Goal: Task Accomplishment & Management: Complete application form

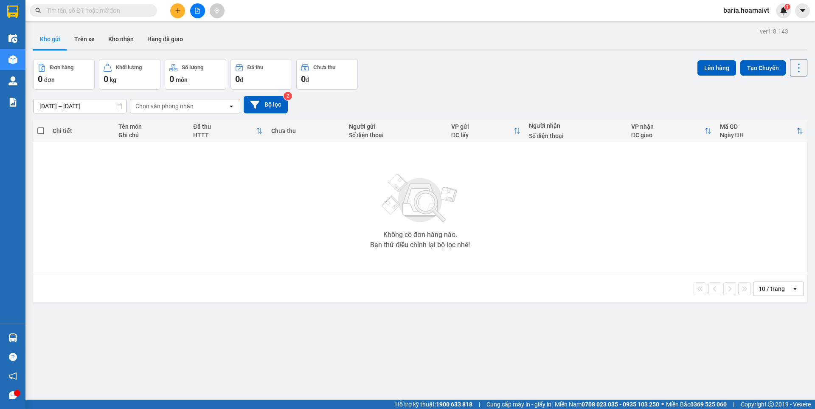
click at [112, 11] on input "text" at bounding box center [97, 10] width 100 height 9
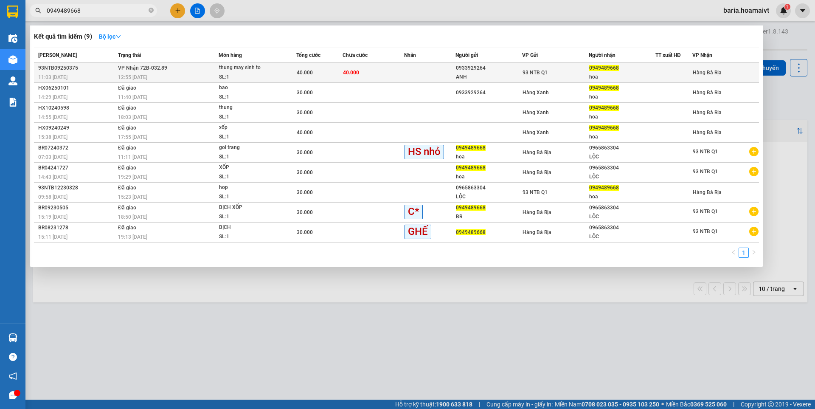
type input "0949489668"
click at [662, 73] on div at bounding box center [674, 72] width 36 height 9
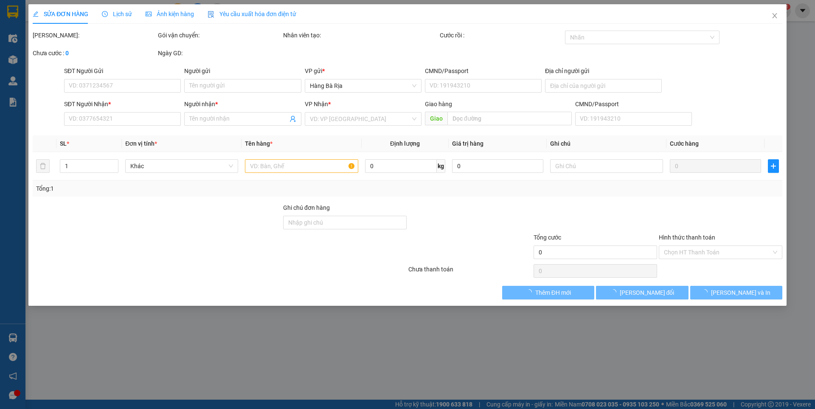
click at [695, 247] on div "Chọn HT Thanh Toán" at bounding box center [721, 252] width 124 height 14
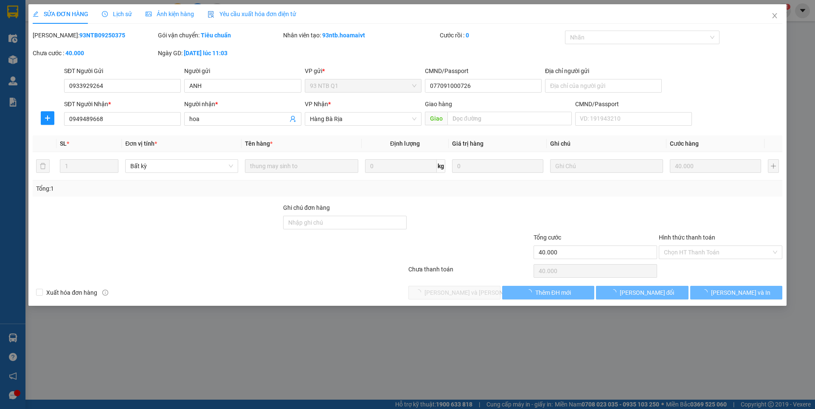
type input "0933929264"
type input "ANH"
type input "077091000726"
type input "0949489668"
type input "hoa"
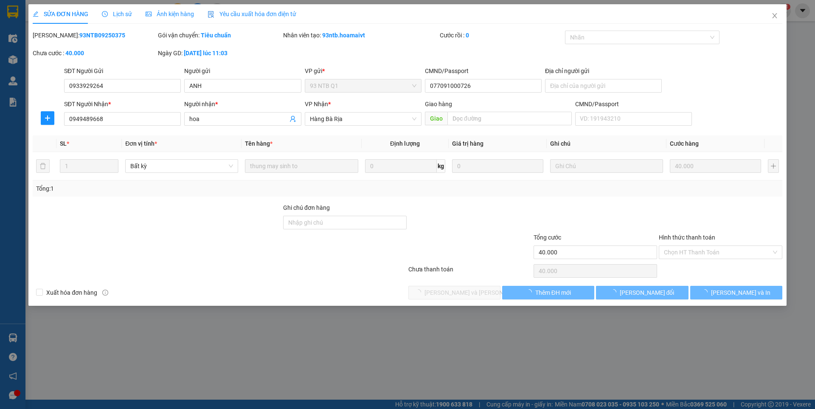
type input "40.000"
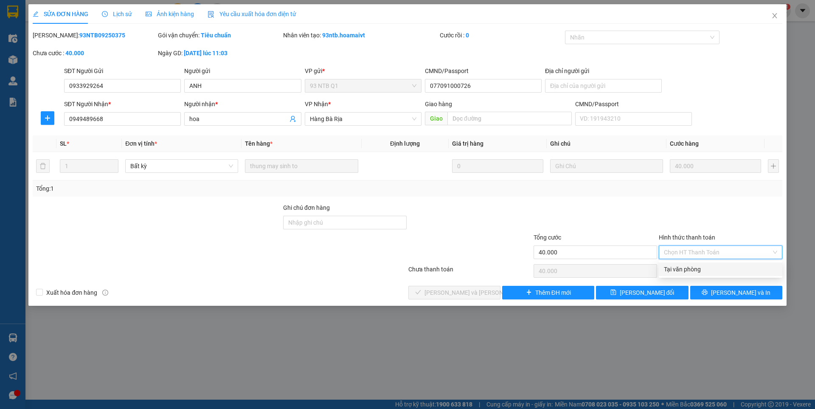
click at [687, 267] on div "Tại văn phòng" at bounding box center [720, 268] width 113 height 9
type input "0"
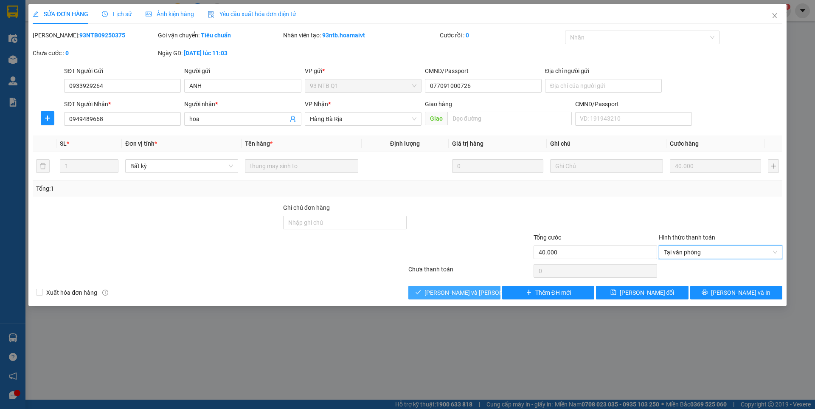
click at [446, 292] on span "[PERSON_NAME] và [PERSON_NAME] hàng" at bounding box center [481, 292] width 115 height 9
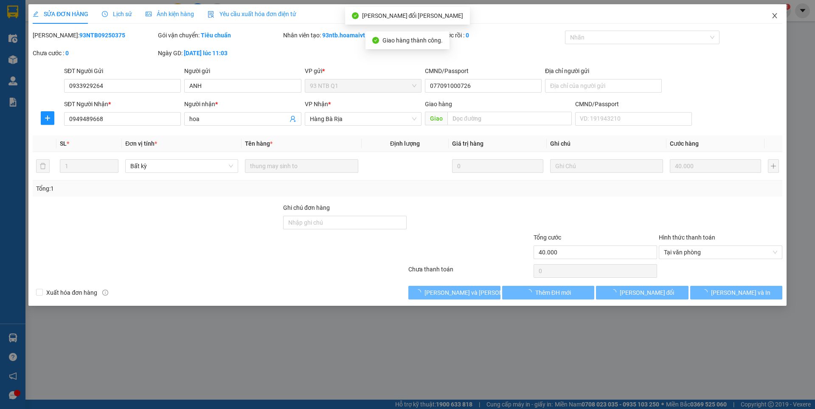
click at [774, 14] on icon "close" at bounding box center [774, 15] width 7 height 7
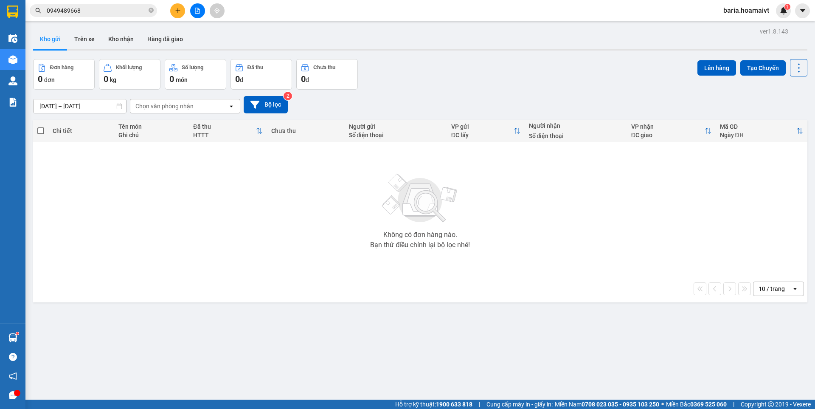
click at [82, 7] on input "0949489668" at bounding box center [97, 10] width 100 height 9
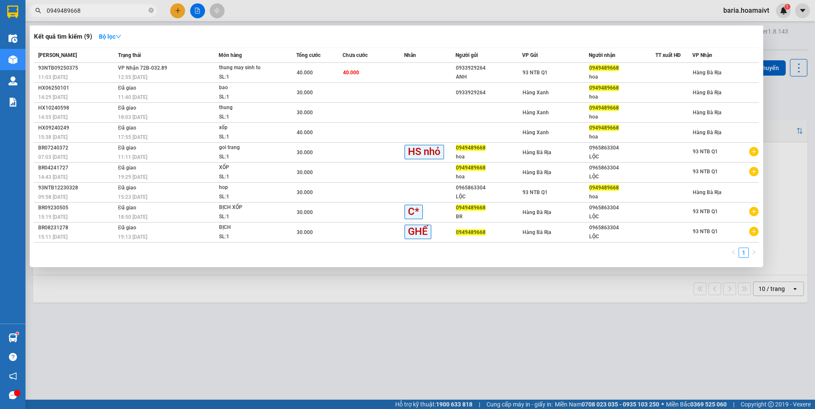
click at [82, 7] on input "0949489668" at bounding box center [97, 10] width 100 height 9
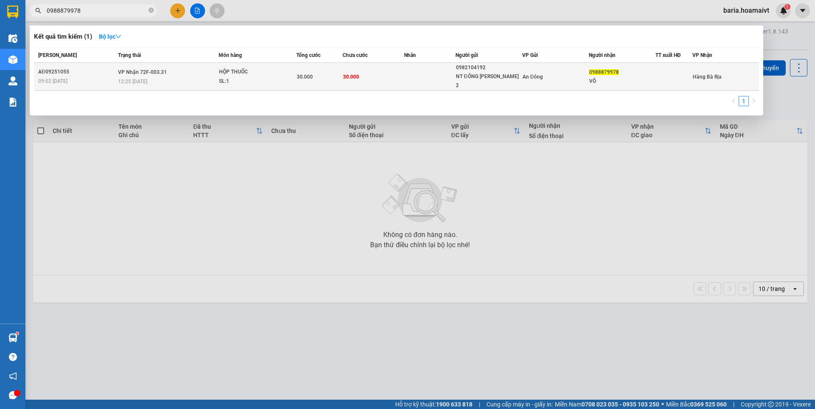
type input "0988879978"
click at [604, 77] on div "VÕ" at bounding box center [622, 81] width 66 height 9
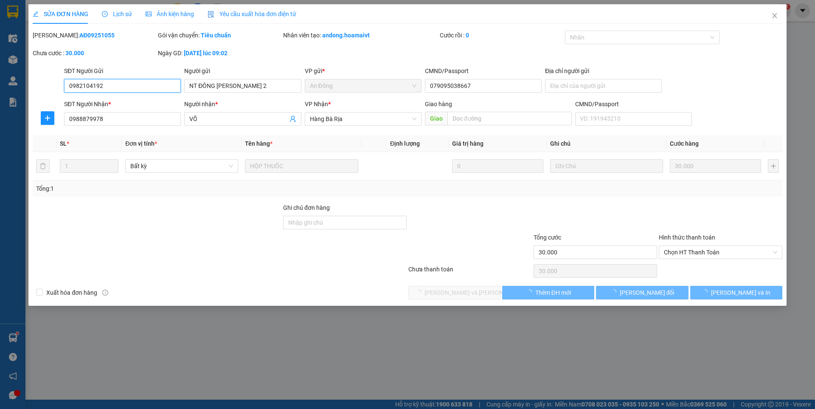
type input "0982104192"
type input "NT ĐÔNG [PERSON_NAME] 2"
type input "079095038667"
type input "0988879978"
type input "VÕ"
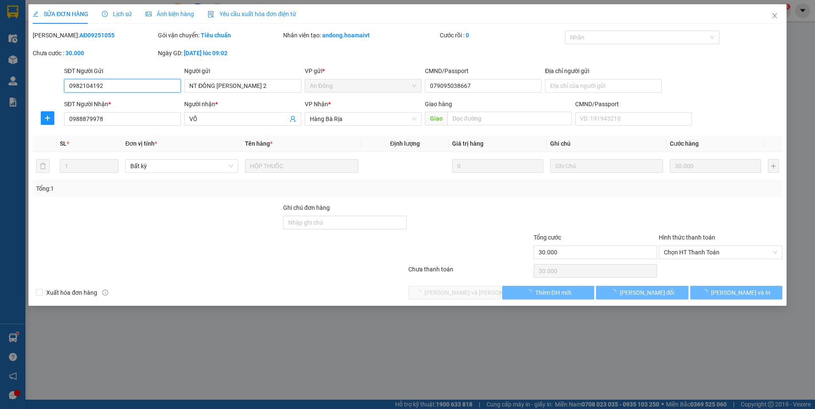
type input "30.000"
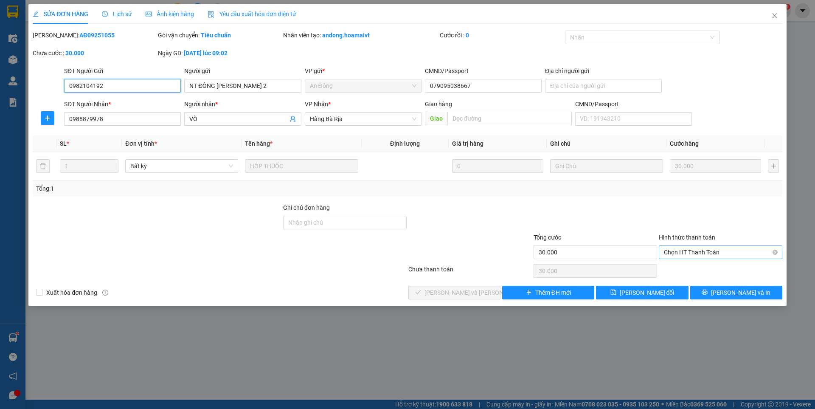
click at [712, 248] on span "Chọn HT Thanh Toán" at bounding box center [720, 252] width 113 height 13
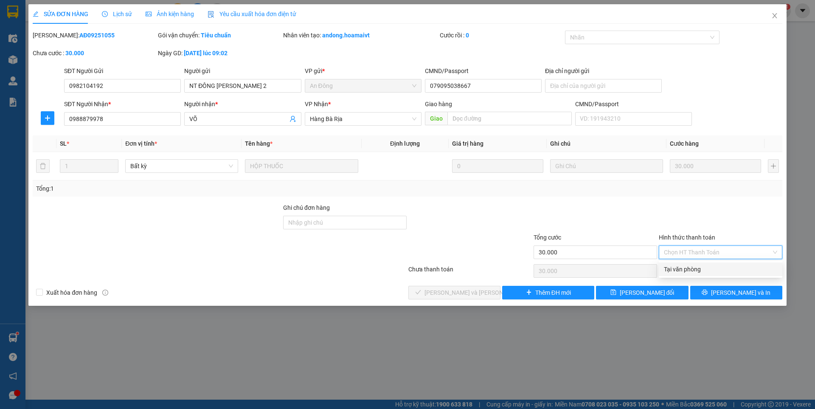
drag, startPoint x: 691, startPoint y: 270, endPoint x: 455, endPoint y: 297, distance: 236.7
click at [688, 270] on div "Tại văn phòng" at bounding box center [720, 268] width 113 height 9
type input "0"
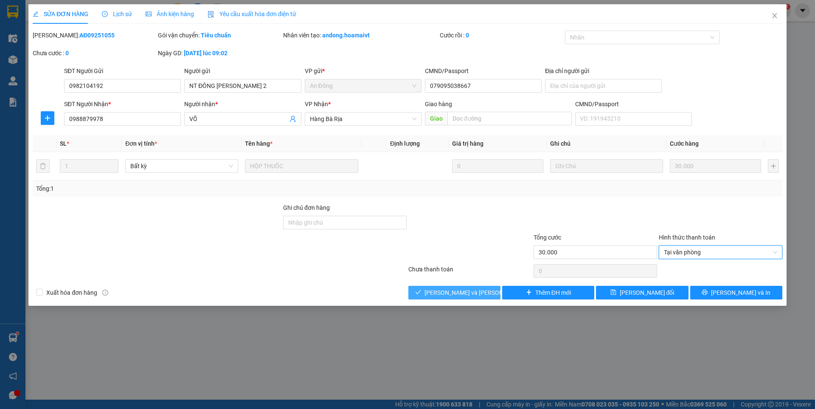
click at [448, 295] on span "[PERSON_NAME] và [PERSON_NAME] hàng" at bounding box center [481, 292] width 115 height 9
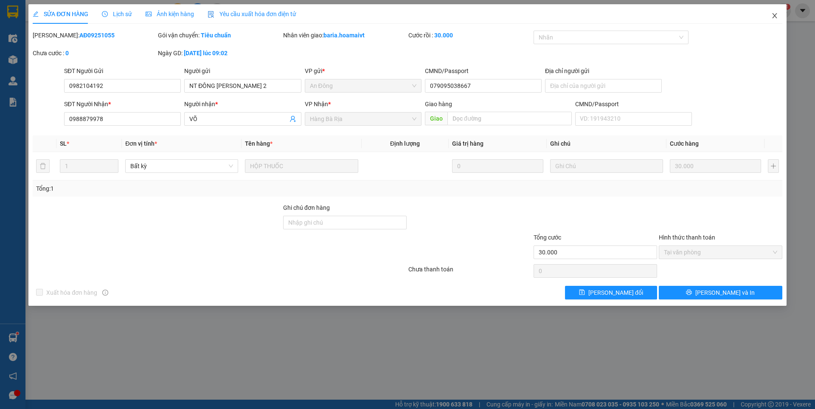
click at [776, 11] on span "Close" at bounding box center [775, 16] width 24 height 24
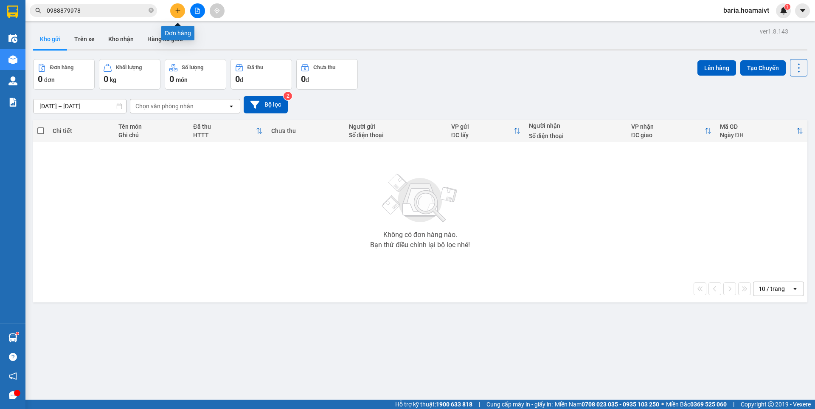
click at [175, 6] on button at bounding box center [177, 10] width 15 height 15
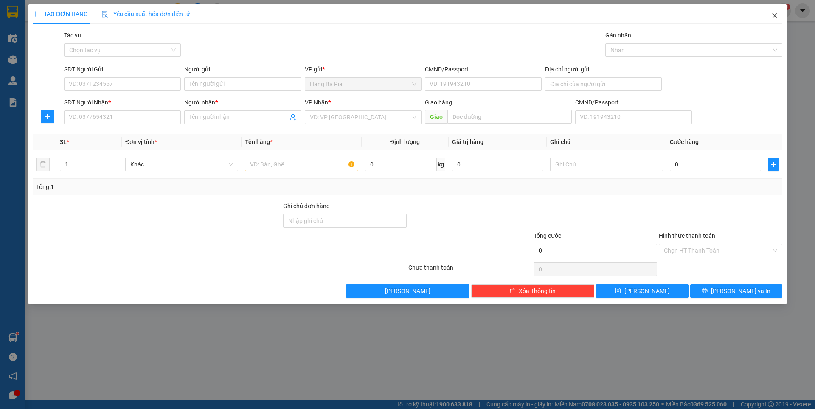
click at [773, 18] on icon "close" at bounding box center [774, 15] width 7 height 7
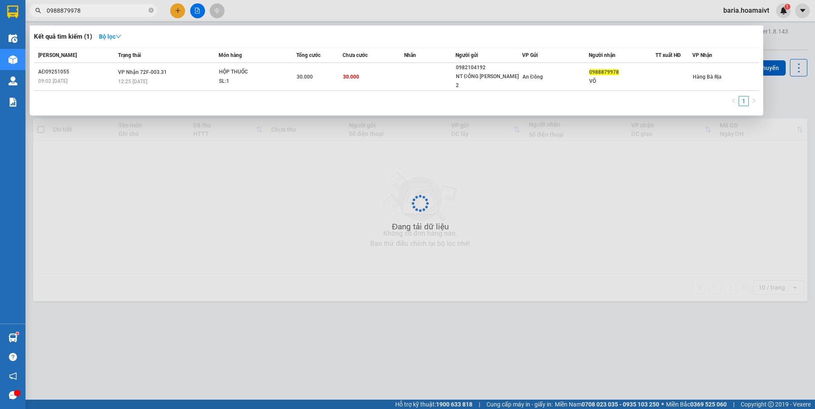
click at [105, 9] on input "0988879978" at bounding box center [97, 10] width 100 height 9
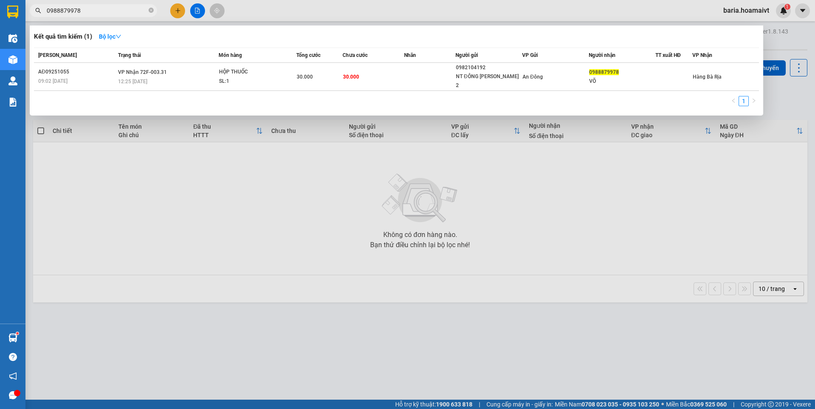
click at [105, 9] on input "0988879978" at bounding box center [97, 10] width 100 height 9
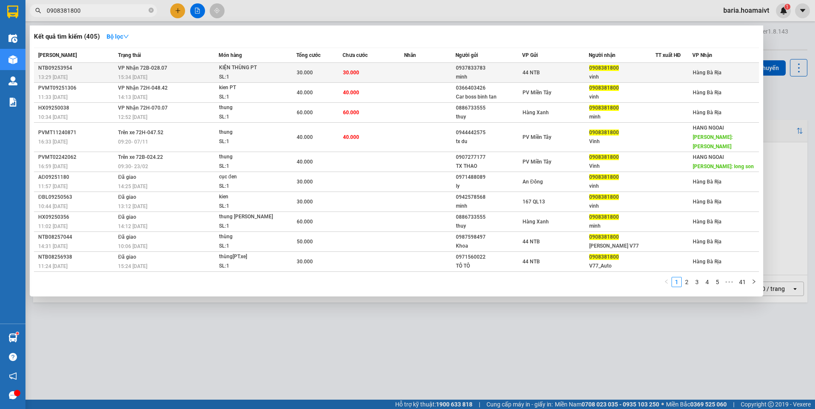
type input "0908381800"
click at [625, 71] on div "0908381800" at bounding box center [622, 68] width 66 height 9
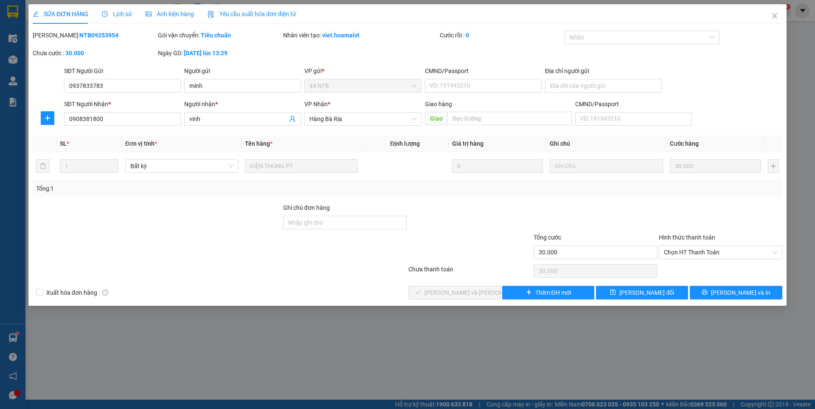
type input "0937833783"
type input "minh"
type input "0908381800"
type input "vinh"
type input "30.000"
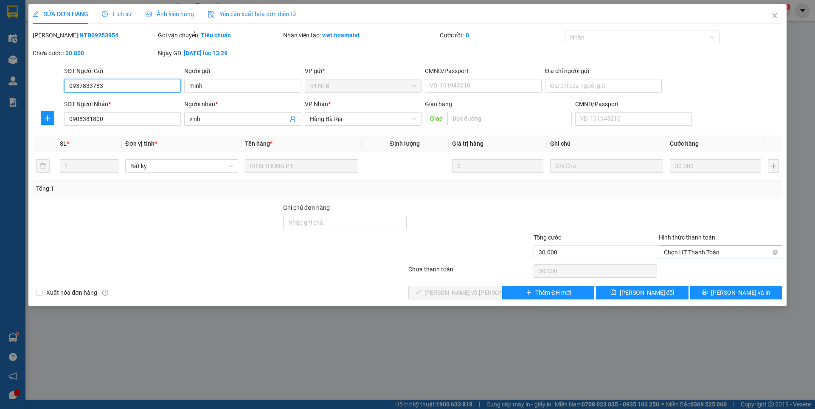
click at [694, 252] on span "Chọn HT Thanh Toán" at bounding box center [720, 252] width 113 height 13
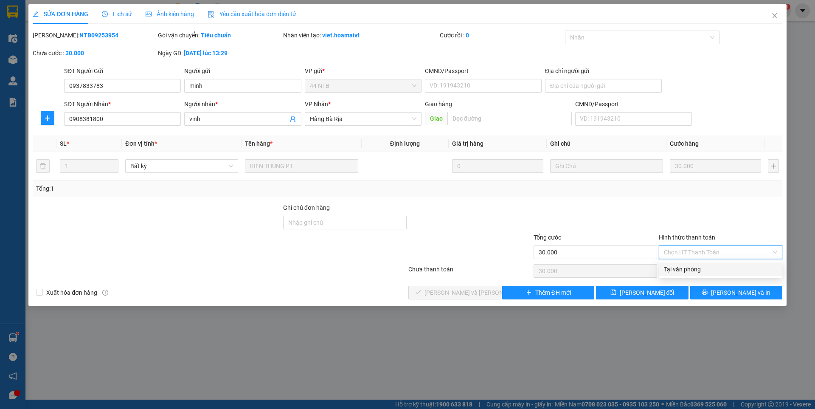
drag, startPoint x: 692, startPoint y: 257, endPoint x: 480, endPoint y: 288, distance: 214.5
click at [668, 269] on div "Tại văn phòng" at bounding box center [720, 268] width 113 height 9
type input "0"
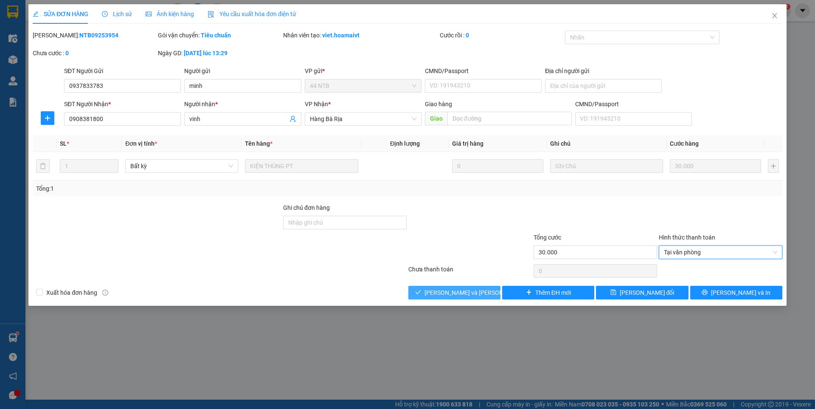
click at [452, 289] on span "[PERSON_NAME] và [PERSON_NAME] hàng" at bounding box center [481, 292] width 115 height 9
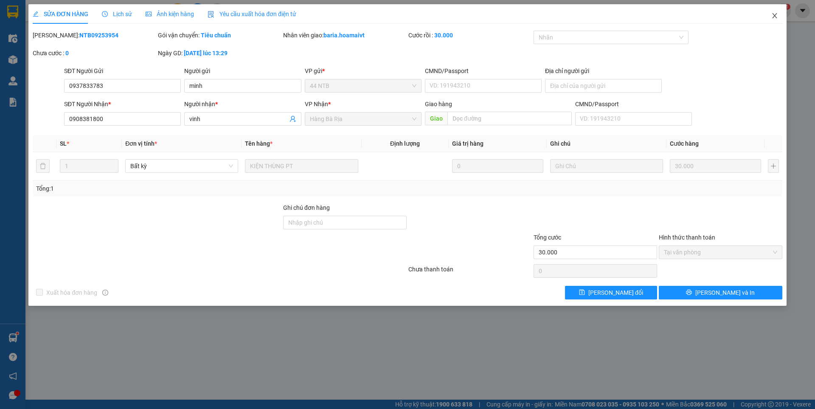
click at [775, 15] on icon "close" at bounding box center [774, 15] width 7 height 7
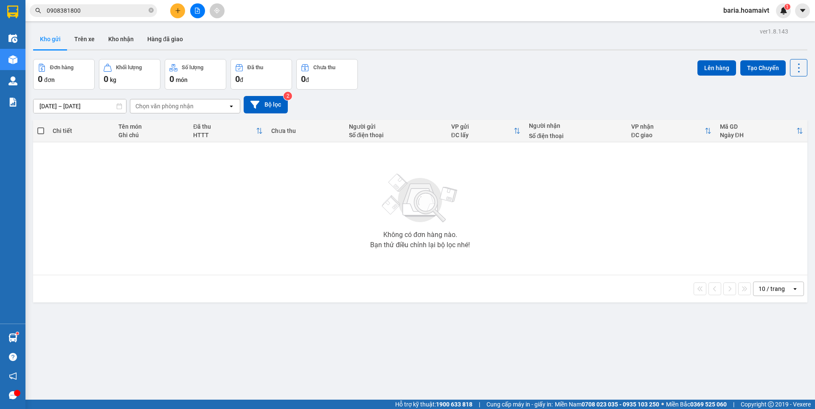
click at [123, 14] on input "0908381800" at bounding box center [97, 10] width 100 height 9
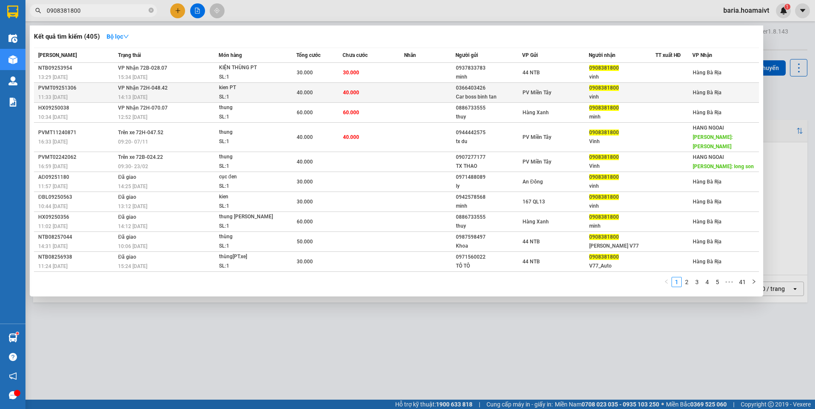
click at [626, 96] on div "vinh" at bounding box center [622, 97] width 66 height 9
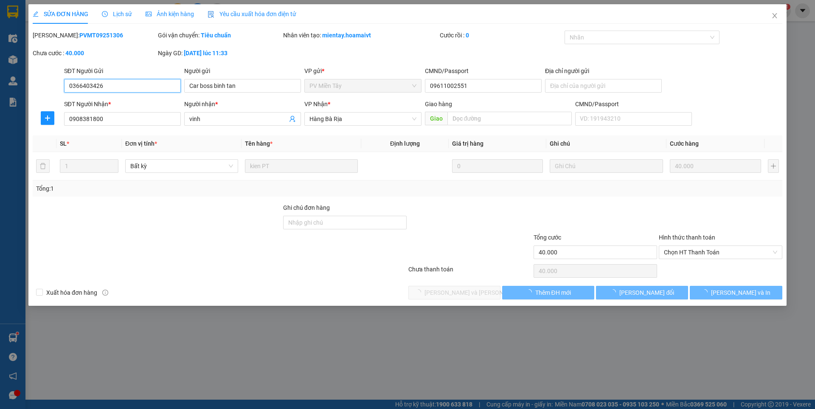
type input "0366403426"
type input "Car boss binh tan"
type input "09611002551"
type input "0908381800"
type input "vinh"
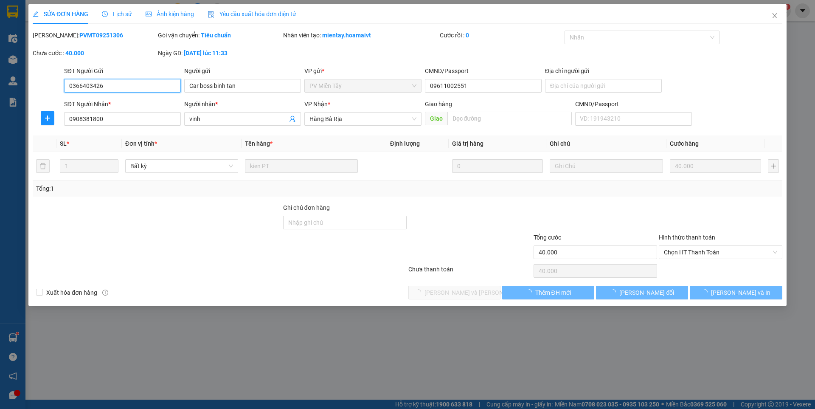
type input "40.000"
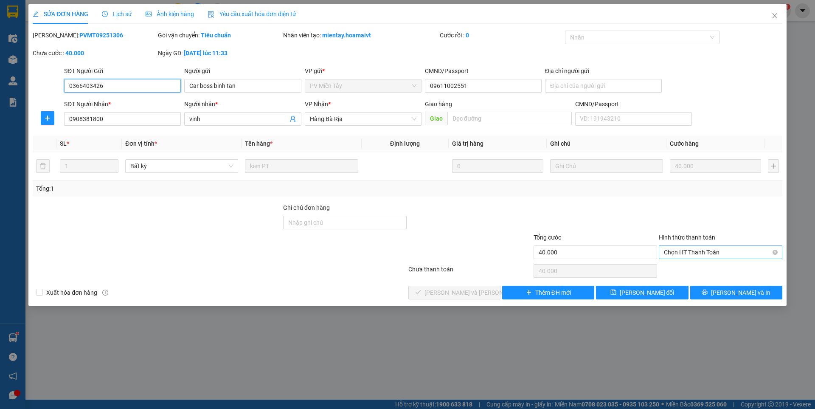
click at [677, 254] on span "Chọn HT Thanh Toán" at bounding box center [720, 252] width 113 height 13
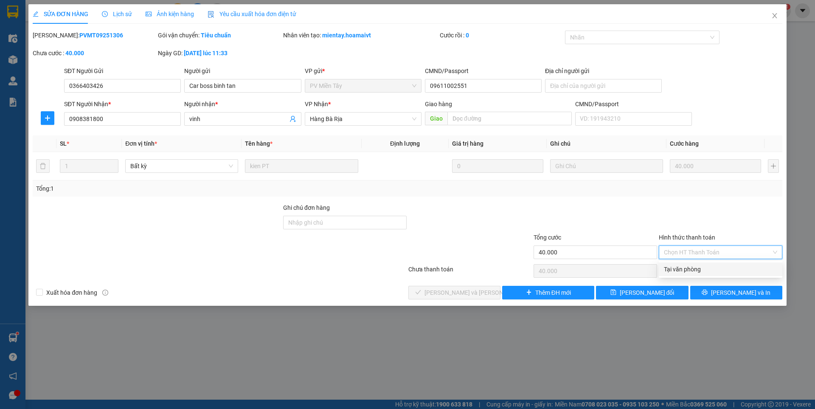
drag, startPoint x: 682, startPoint y: 267, endPoint x: 470, endPoint y: 283, distance: 212.0
click at [671, 267] on div "Tại văn phòng" at bounding box center [720, 268] width 113 height 9
type input "0"
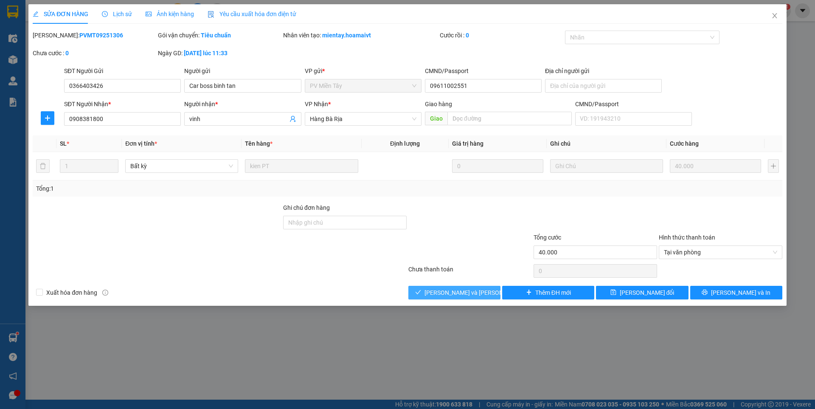
click at [462, 287] on button "[PERSON_NAME] và [PERSON_NAME] hàng" at bounding box center [454, 293] width 92 height 14
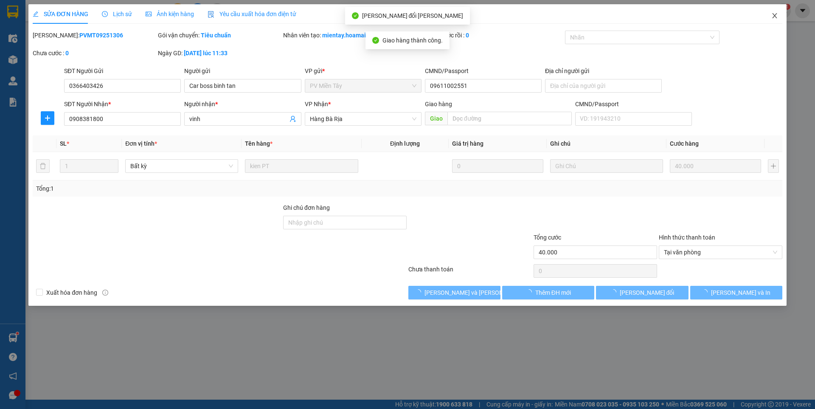
click at [774, 16] on icon "close" at bounding box center [774, 15] width 5 height 5
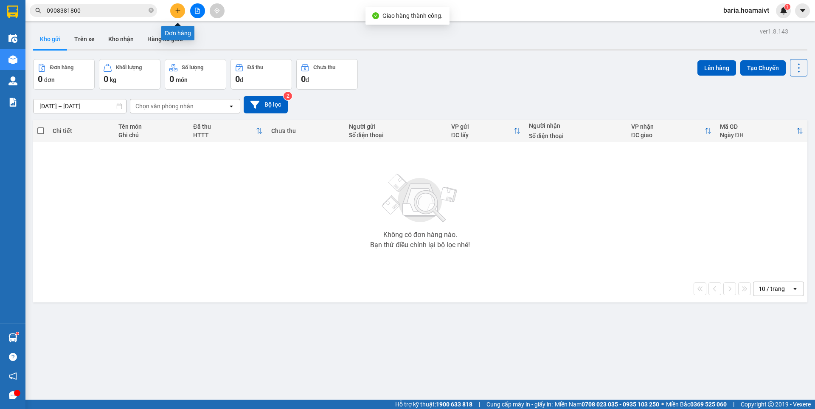
click at [178, 9] on icon "plus" at bounding box center [177, 10] width 0 height 5
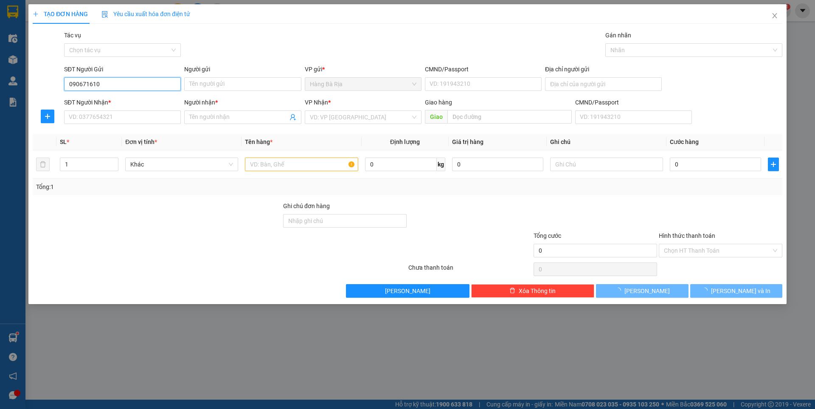
type input "0906716108"
click at [107, 97] on div "0906716108 - YẾN" at bounding box center [122, 100] width 107 height 9
type input "YẾN"
type input "0388491060"
type input "le"
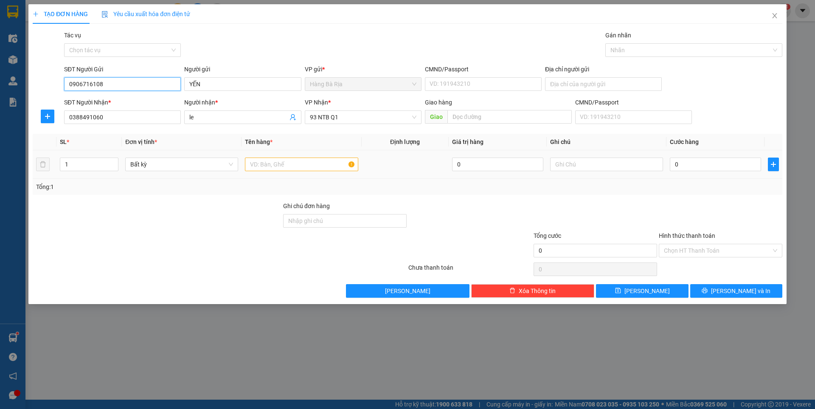
type input "0906716108"
drag, startPoint x: 289, startPoint y: 166, endPoint x: 284, endPoint y: 164, distance: 5.5
click at [287, 166] on input "text" at bounding box center [301, 164] width 113 height 14
type input "XỐP"
click at [719, 166] on input "0" at bounding box center [715, 164] width 91 height 14
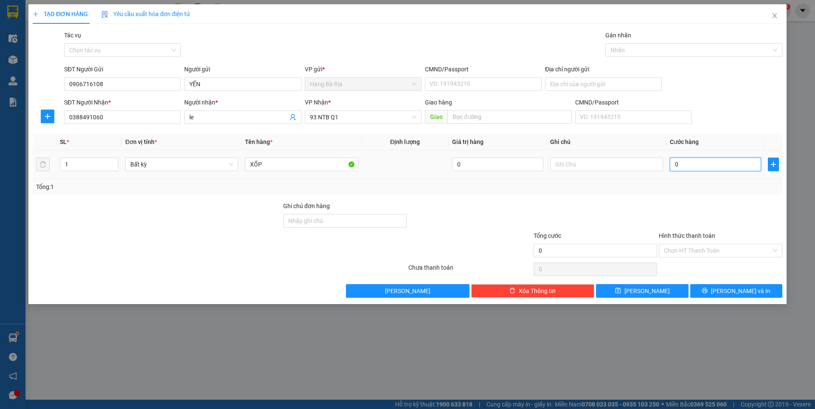
type input "3"
type input "30"
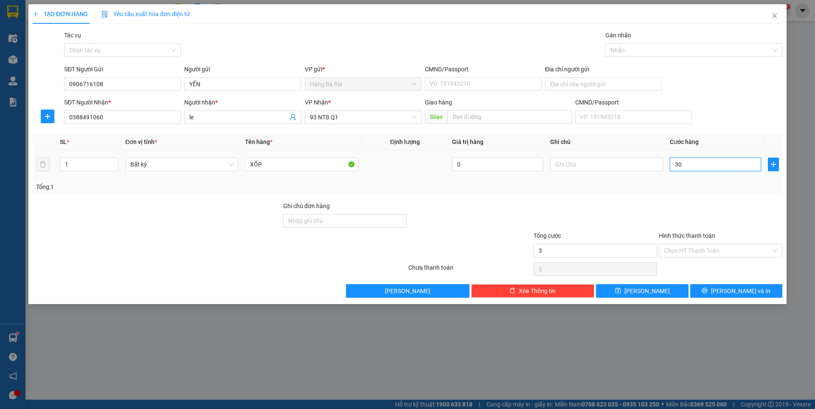
type input "30"
click at [696, 251] on input "Hình thức thanh toán" at bounding box center [717, 250] width 107 height 13
type input "30.000"
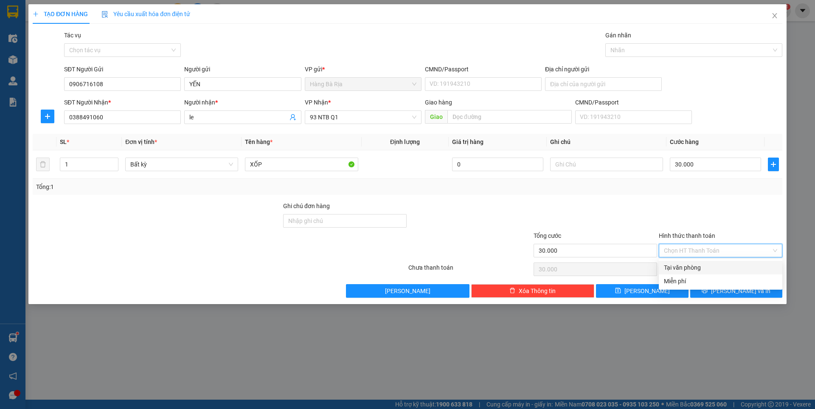
click at [687, 270] on div "Tại văn phòng" at bounding box center [720, 267] width 113 height 9
type input "0"
click at [708, 290] on icon "printer" at bounding box center [705, 290] width 6 height 6
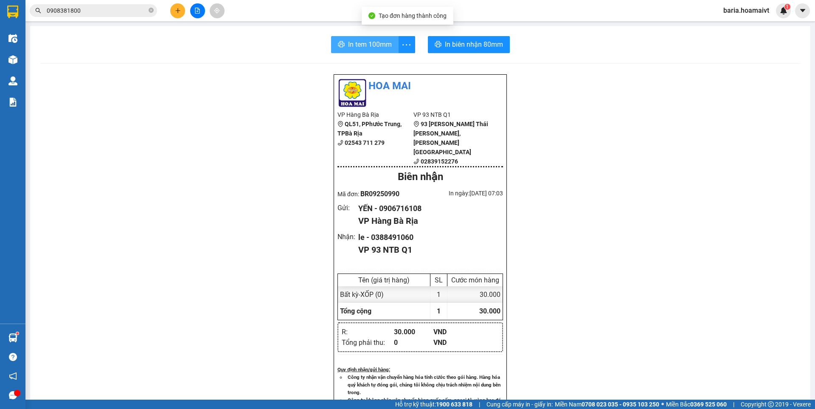
click at [362, 43] on span "In tem 100mm" at bounding box center [370, 44] width 44 height 11
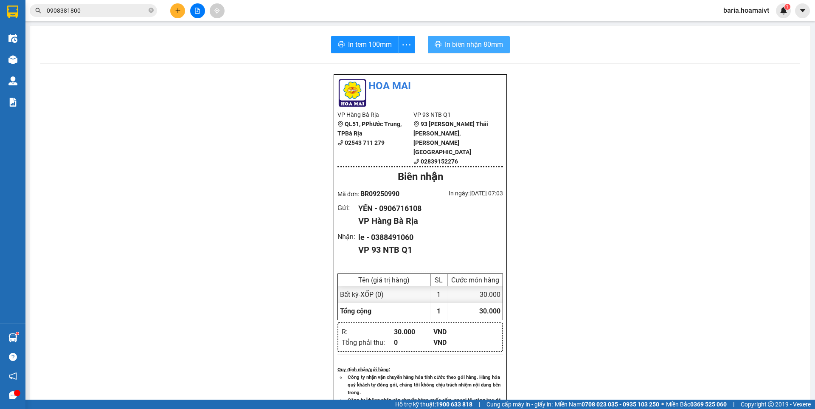
click at [476, 44] on span "In biên nhận 80mm" at bounding box center [474, 44] width 58 height 11
click at [105, 6] on input "0908381800" at bounding box center [97, 10] width 100 height 9
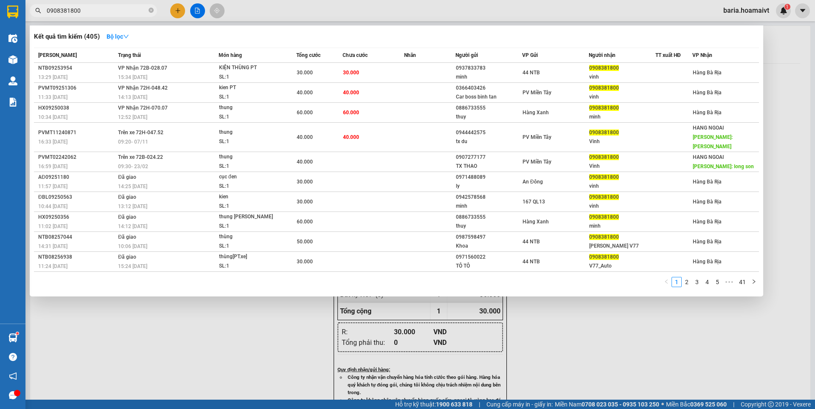
click at [105, 6] on input "0908381800" at bounding box center [97, 10] width 100 height 9
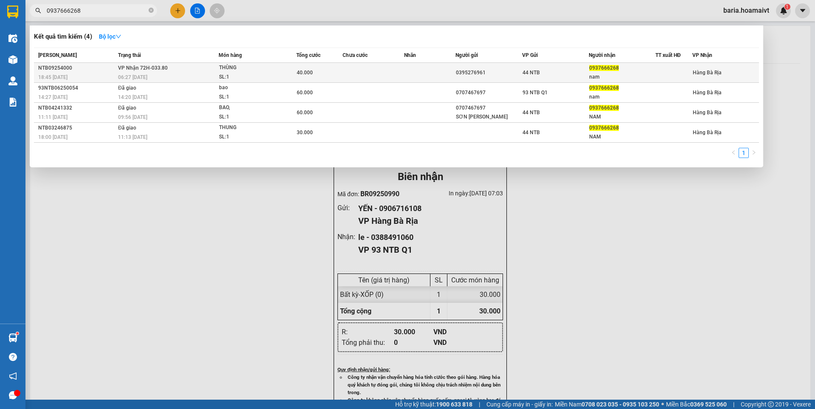
type input "0937666268"
click at [183, 69] on td "[PERSON_NAME] 72H-033.80 06:27 [DATE]" at bounding box center [167, 73] width 103 height 20
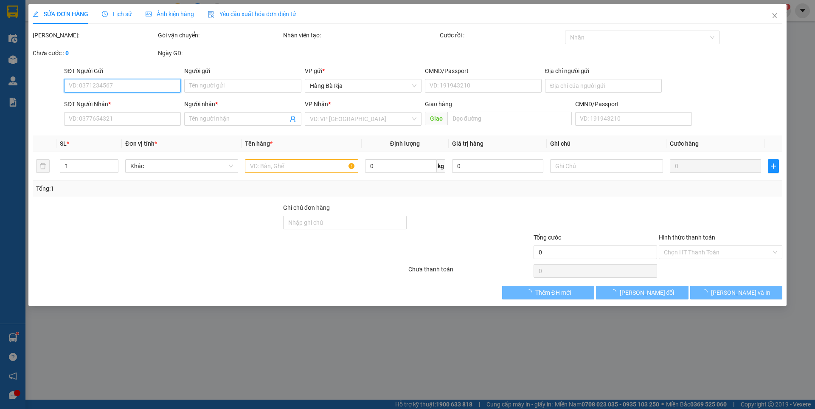
type input "0395276961"
type input "0937666268"
type input "nam"
type input "40.000"
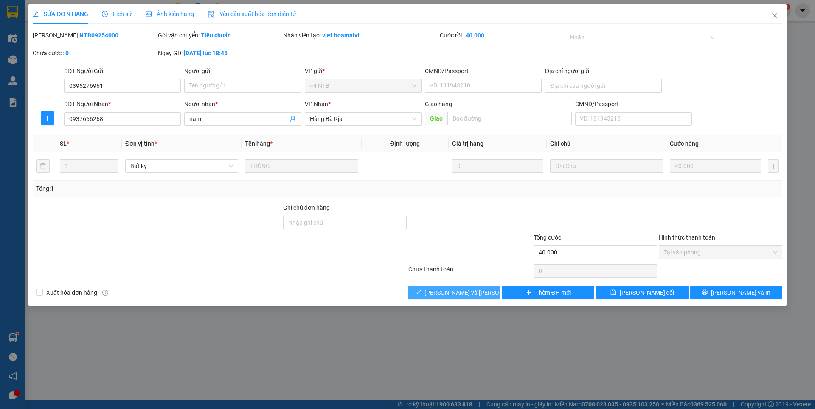
click at [446, 294] on span "[PERSON_NAME] và [PERSON_NAME] hàng" at bounding box center [481, 292] width 115 height 9
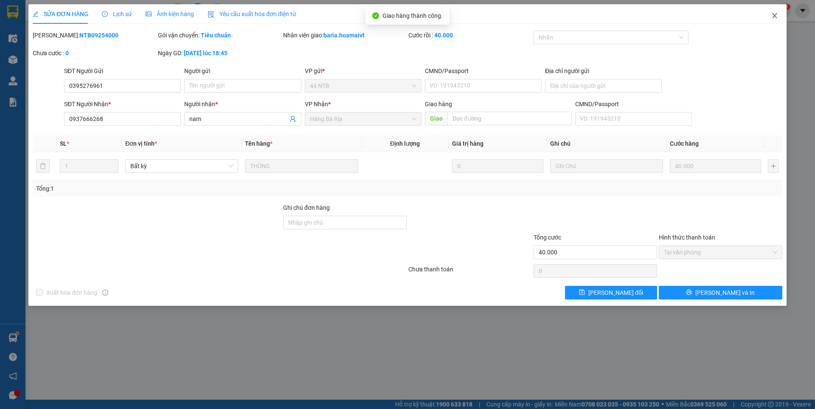
click at [778, 17] on icon "close" at bounding box center [774, 15] width 7 height 7
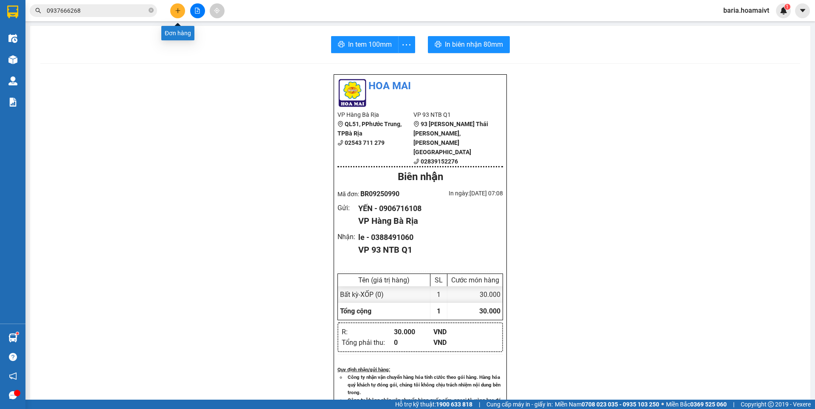
click at [178, 10] on icon "plus" at bounding box center [178, 11] width 6 height 6
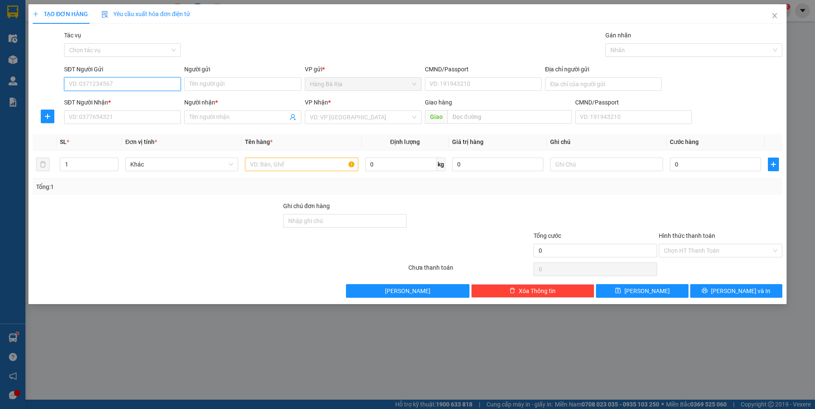
click at [139, 80] on input "SĐT Người Gửi" at bounding box center [122, 84] width 117 height 14
click at [146, 118] on input "SĐT Người Nhận *" at bounding box center [122, 117] width 117 height 14
type input "0971647201"
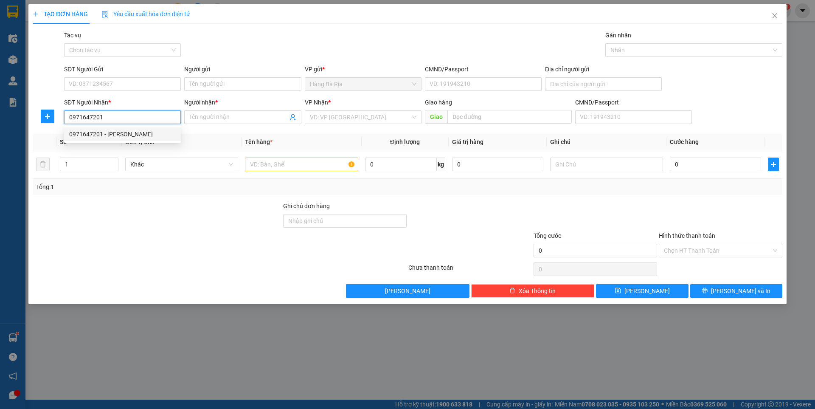
click at [116, 135] on div "0971647201 - [PERSON_NAME]" at bounding box center [122, 133] width 107 height 9
type input "[PERSON_NAME]"
type input "0971647201"
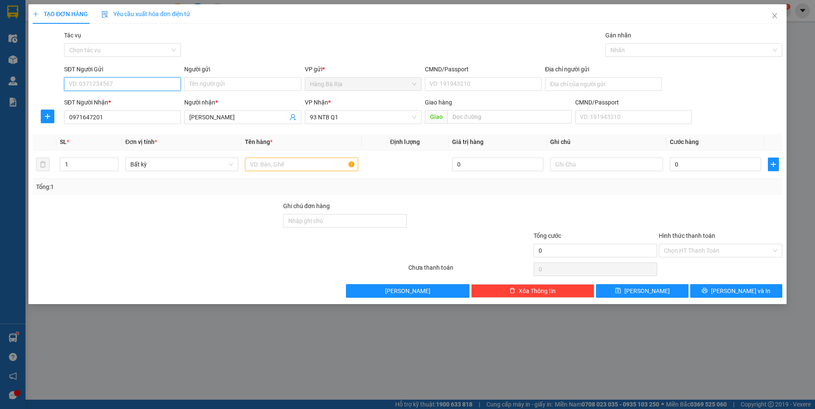
click at [147, 82] on input "SĐT Người Gửi" at bounding box center [122, 84] width 117 height 14
click at [106, 100] on div "0909340011 - [PERSON_NAME]" at bounding box center [122, 100] width 107 height 9
type input "0909340011"
type input "Thủy"
click at [287, 163] on input "text" at bounding box center [301, 164] width 113 height 14
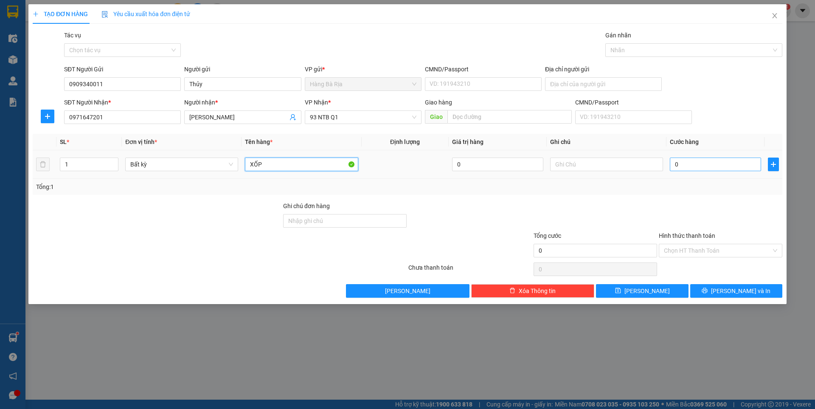
type input "XỐP"
click at [710, 170] on input "0" at bounding box center [715, 164] width 91 height 14
type input "3"
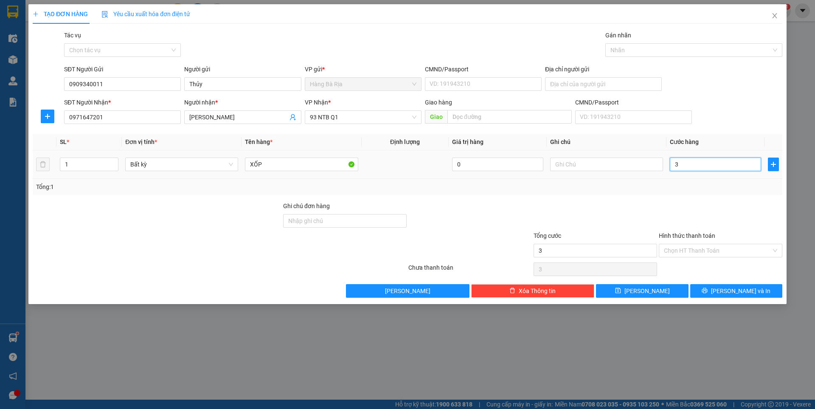
type input "30"
type input "30.000"
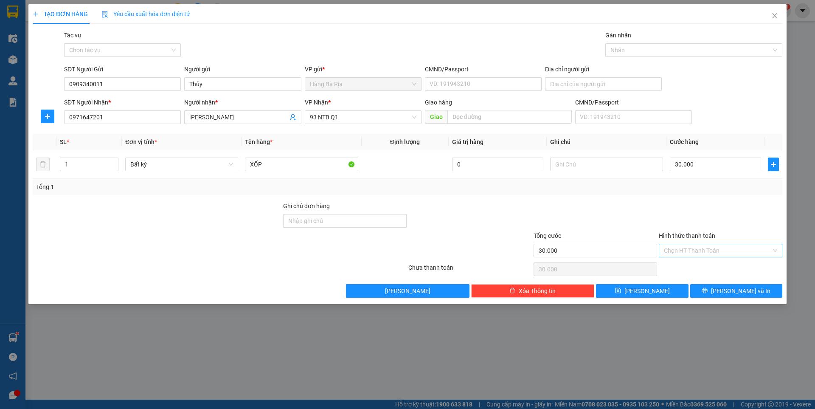
click at [708, 248] on input "Hình thức thanh toán" at bounding box center [717, 250] width 107 height 13
click at [690, 267] on div "Tại văn phòng" at bounding box center [720, 267] width 113 height 9
type input "0"
click at [730, 289] on span "[PERSON_NAME] và In" at bounding box center [740, 290] width 59 height 9
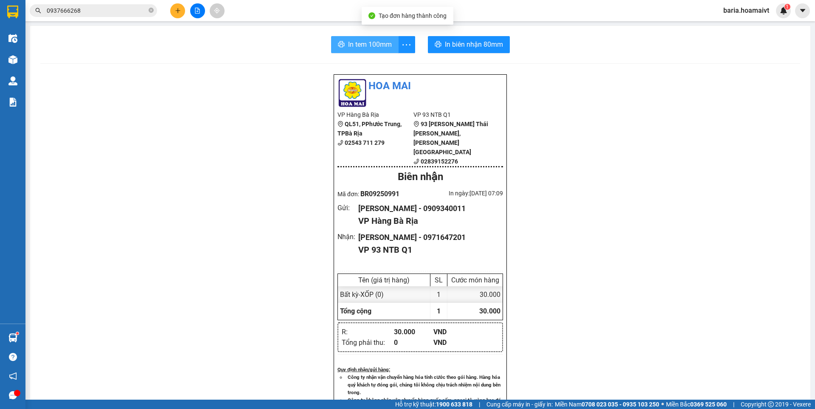
click at [348, 41] on span "In tem 100mm" at bounding box center [370, 44] width 44 height 11
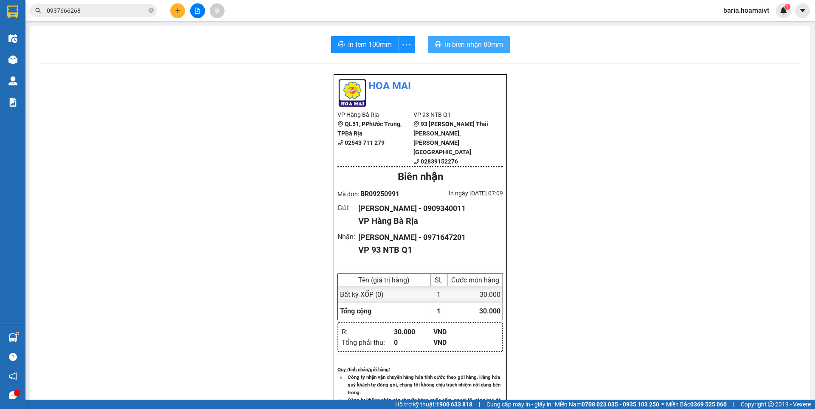
drag, startPoint x: 459, startPoint y: 43, endPoint x: 520, endPoint y: 81, distance: 72.4
click at [520, 81] on div "In tem 100mm In [PERSON_NAME] 80mm [PERSON_NAME] VP Hàng Bà Rịa QL51, PPhước…" at bounding box center [420, 337] width 780 height 623
click at [174, 8] on button at bounding box center [177, 10] width 15 height 15
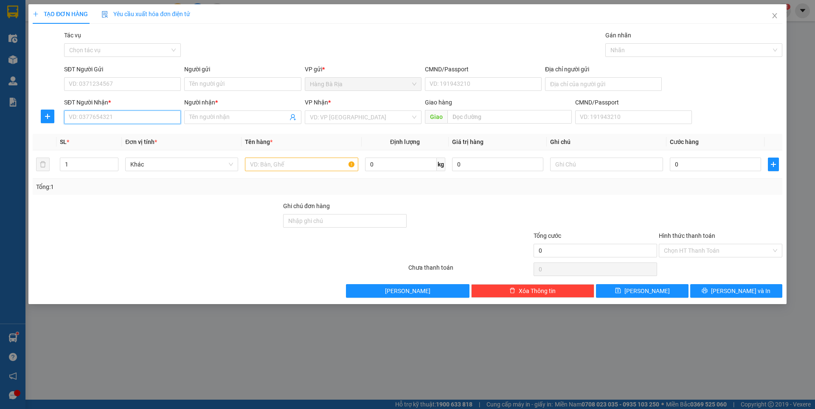
click at [123, 122] on input "SĐT Người Nhận *" at bounding box center [122, 117] width 117 height 14
type input "0908108438"
drag, startPoint x: 115, startPoint y: 134, endPoint x: 137, endPoint y: 77, distance: 60.3
click at [117, 129] on div "0908108438 - A SƠN" at bounding box center [122, 134] width 117 height 14
type input "A SƠN"
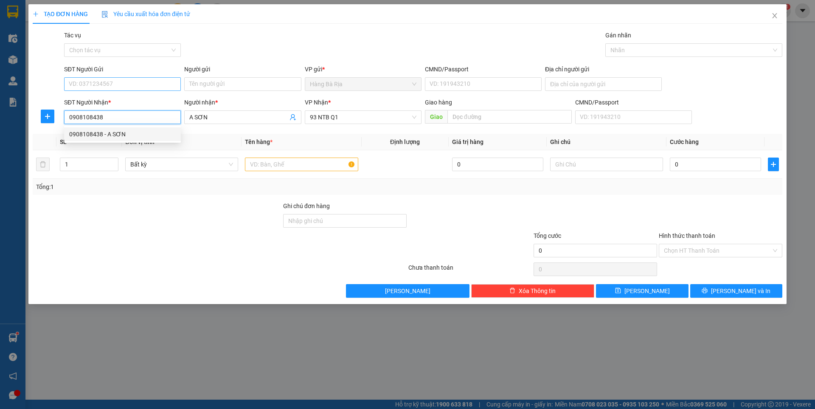
type input "0908108438"
click at [138, 83] on input "SĐT Người Gửi" at bounding box center [122, 84] width 117 height 14
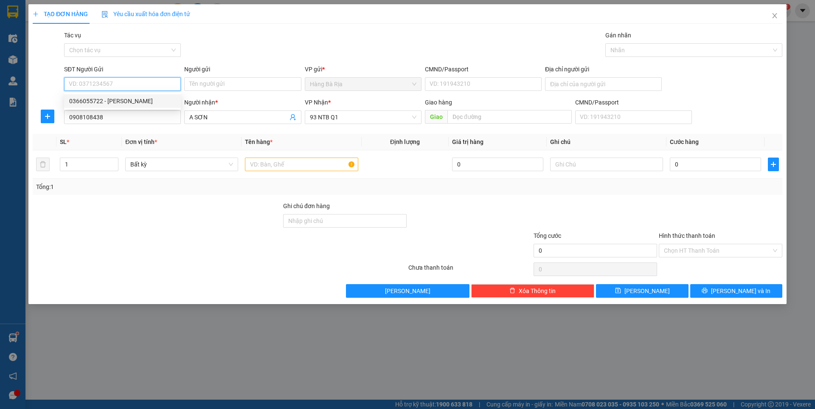
click at [111, 104] on div "0366055722 - [PERSON_NAME]" at bounding box center [122, 100] width 107 height 9
type input "0366055722"
type input "Phương"
type input "036077017798"
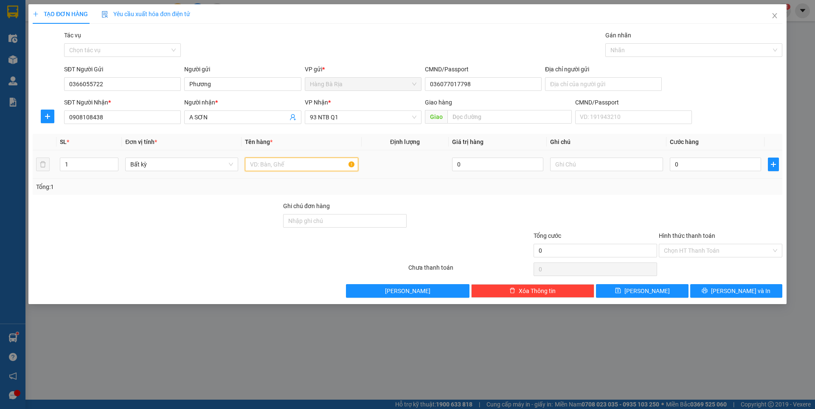
click at [288, 166] on input "text" at bounding box center [301, 164] width 113 height 14
type input "HỘP BỊCH"
click at [697, 163] on input "0" at bounding box center [715, 164] width 91 height 14
type input "3"
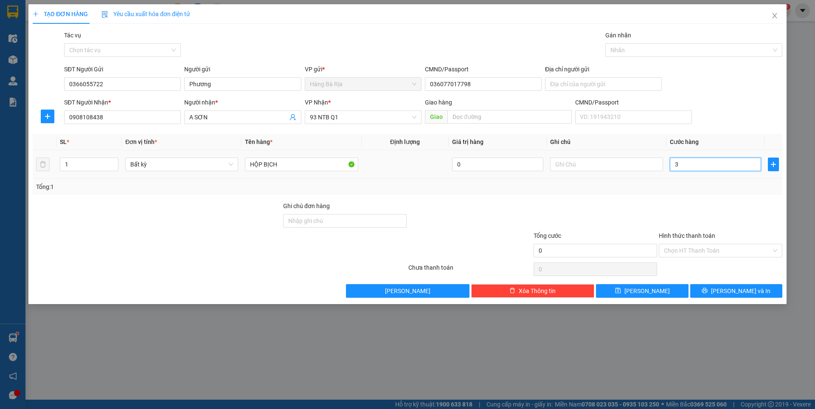
type input "3"
type input "30"
click at [716, 251] on input "Hình thức thanh toán" at bounding box center [717, 250] width 107 height 13
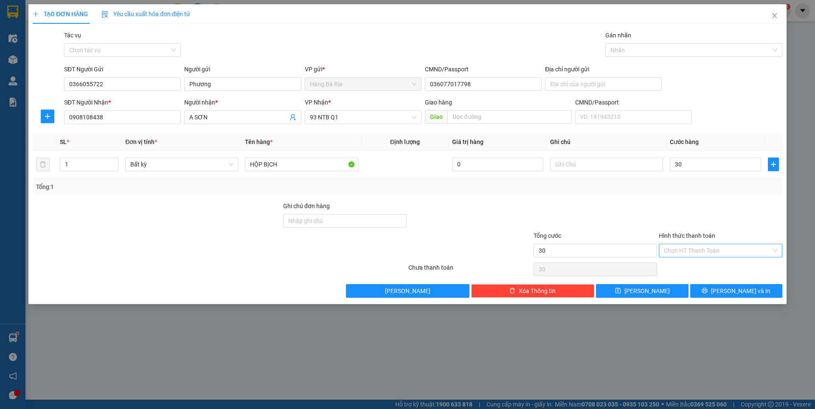
type input "30.000"
click at [705, 265] on div "Tại văn phòng" at bounding box center [720, 267] width 113 height 9
type input "0"
click at [715, 288] on button "[PERSON_NAME] và In" at bounding box center [736, 291] width 92 height 14
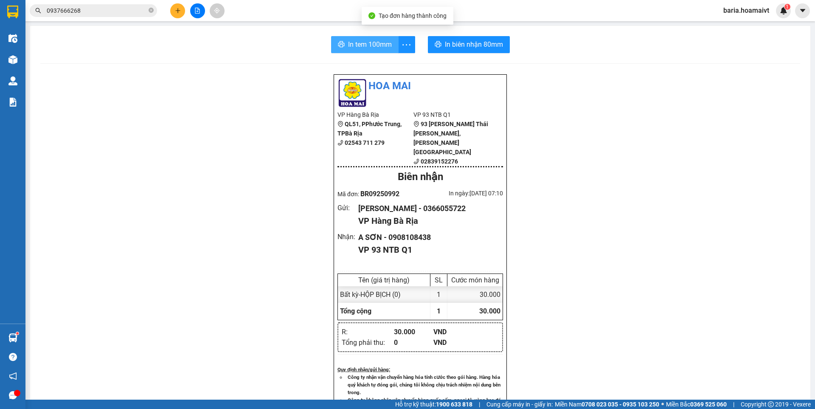
click at [383, 44] on span "In tem 100mm" at bounding box center [370, 44] width 44 height 11
click at [176, 11] on icon "plus" at bounding box center [178, 11] width 6 height 6
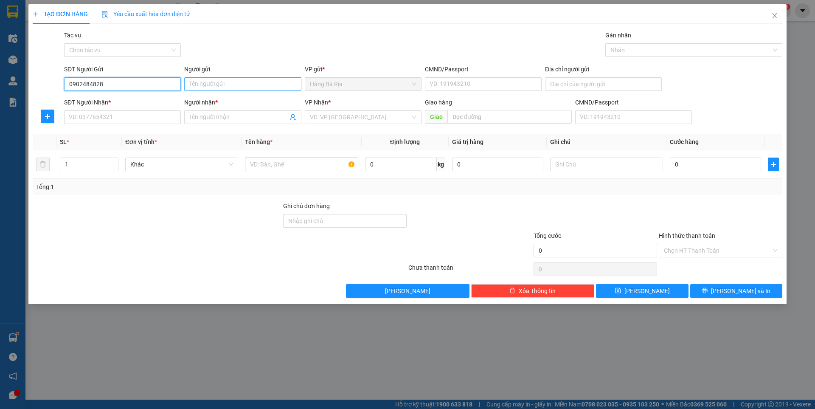
type input "0902484828"
click at [239, 86] on input "Người gửi" at bounding box center [242, 84] width 117 height 14
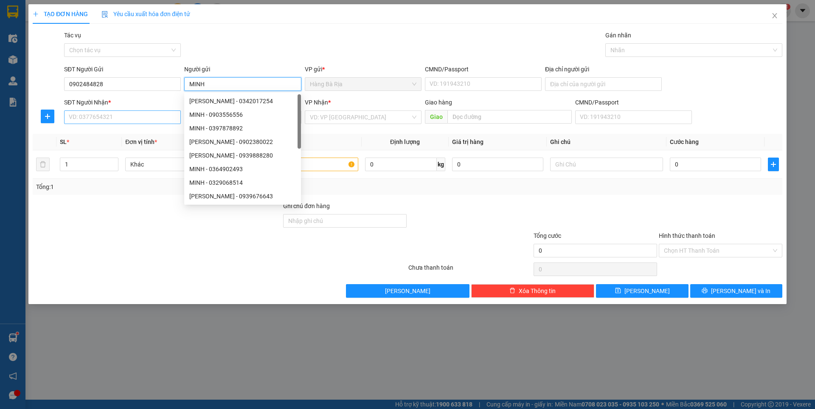
type input "MINH"
click at [138, 117] on input "SĐT Người Nhận *" at bounding box center [122, 117] width 117 height 14
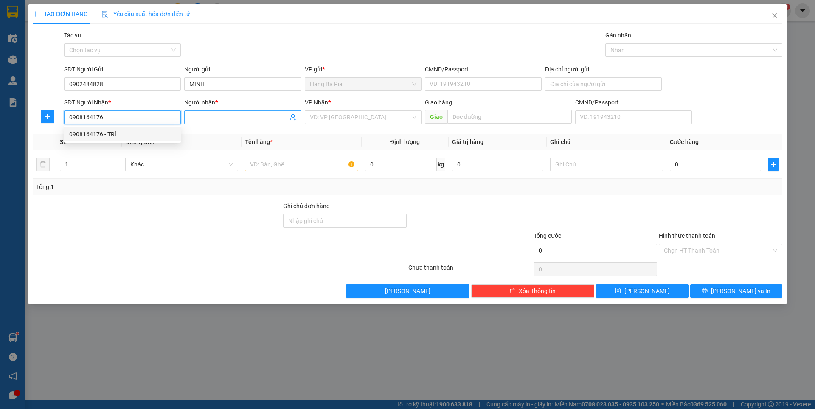
type input "0908164176"
click at [226, 116] on input "Người nhận *" at bounding box center [238, 116] width 98 height 9
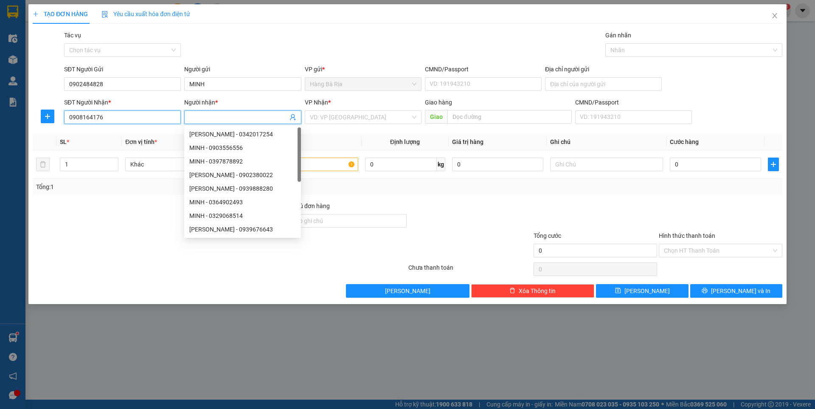
click at [116, 117] on input "0908164176" at bounding box center [122, 117] width 117 height 14
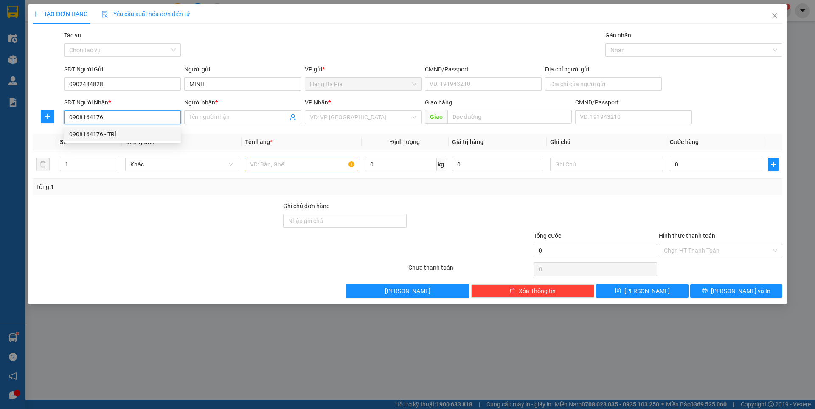
click at [110, 133] on div "0908164176 - TRÍ" at bounding box center [122, 133] width 107 height 9
type input "TRÍ"
click at [298, 164] on input "text" at bounding box center [301, 164] width 113 height 14
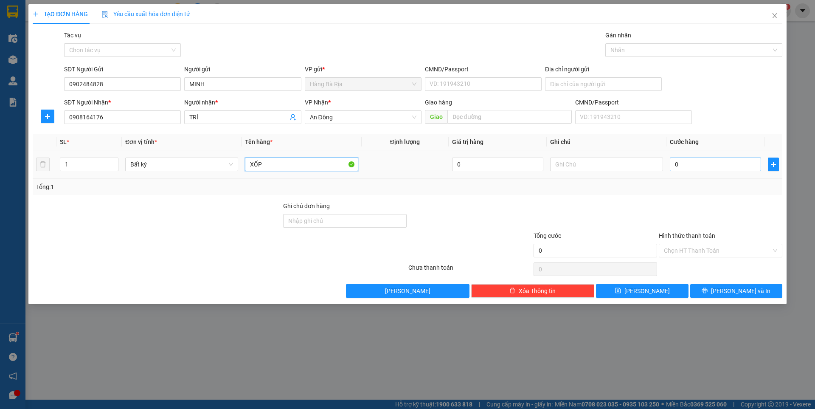
type input "XỐP"
click at [736, 163] on input "0" at bounding box center [715, 164] width 91 height 14
type input "3"
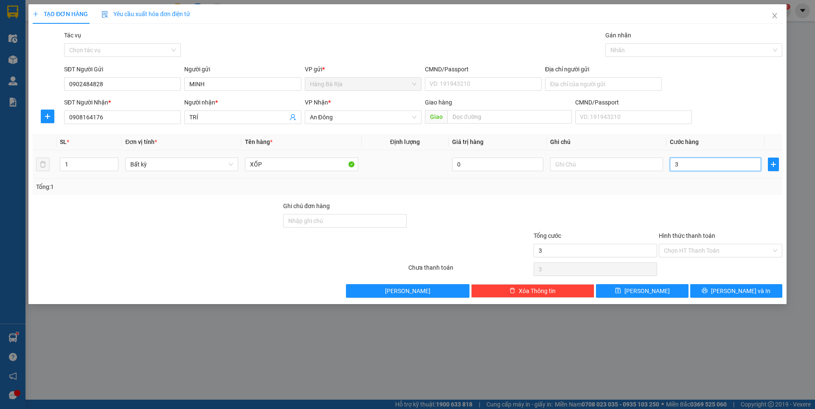
type input "30"
type input "30.000"
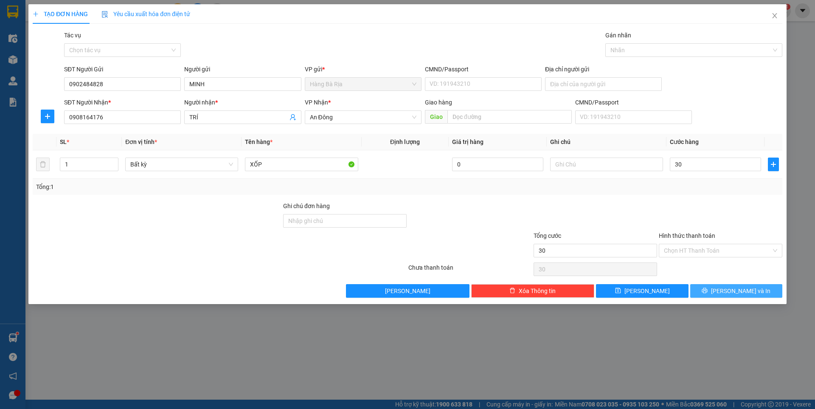
type input "30.000"
click at [734, 290] on span "[PERSON_NAME] và In" at bounding box center [740, 290] width 59 height 9
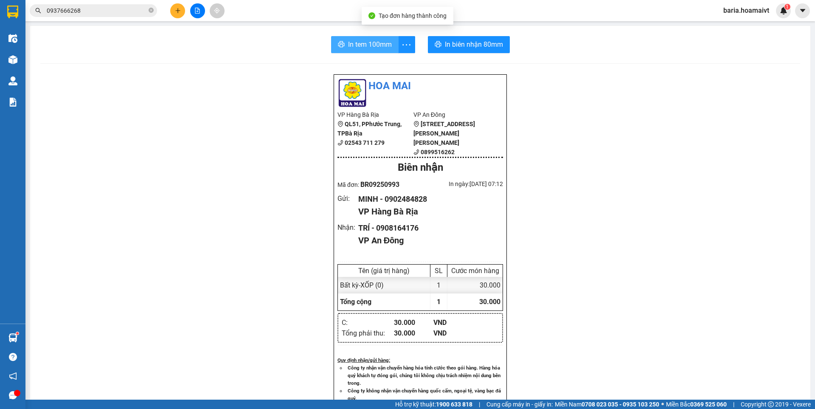
click at [382, 45] on span "In tem 100mm" at bounding box center [370, 44] width 44 height 11
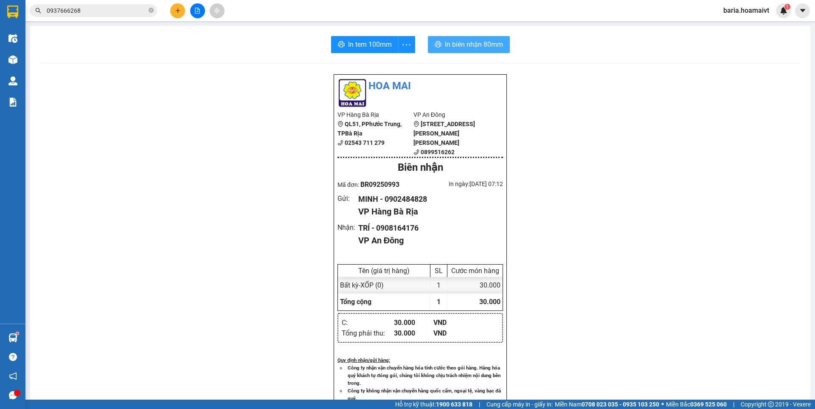
click at [482, 43] on span "In biên nhận 80mm" at bounding box center [474, 44] width 58 height 11
click at [179, 11] on icon "plus" at bounding box center [177, 10] width 5 height 0
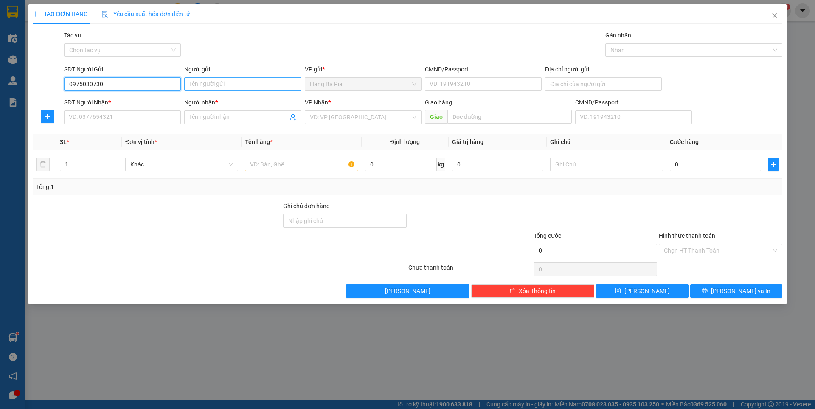
type input "0975030730"
click at [259, 81] on input "Người gửi" at bounding box center [242, 84] width 117 height 14
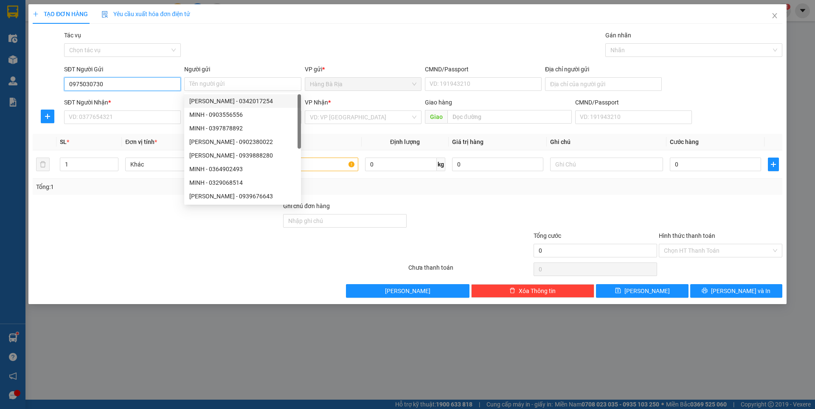
click at [130, 87] on input "0975030730" at bounding box center [122, 84] width 117 height 14
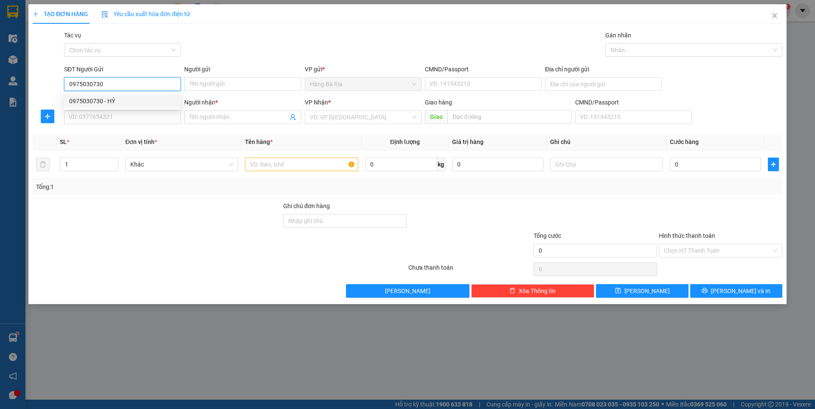
click at [126, 102] on div "0975030730 - HỶ" at bounding box center [122, 100] width 107 height 9
type input "HỶ"
type input "051191002748"
type input "0981269419"
type input "HIẾU"
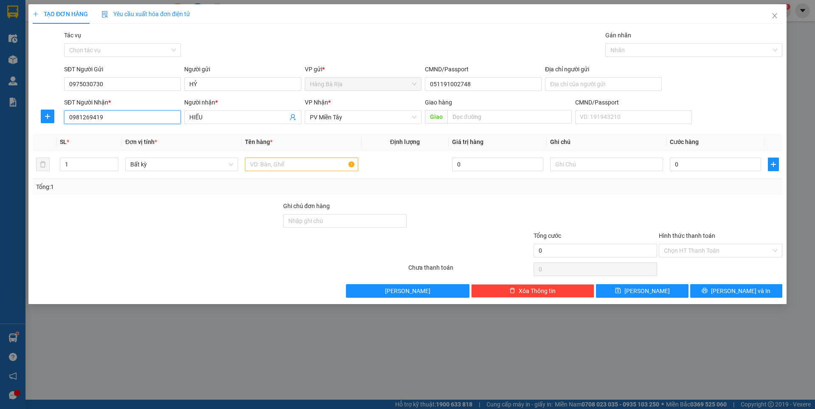
click at [137, 119] on input "0981269419" at bounding box center [122, 117] width 117 height 14
type input "0903121688"
click at [110, 132] on div "0903121688 - DIỄM" at bounding box center [122, 133] width 107 height 9
type input "DIỄM"
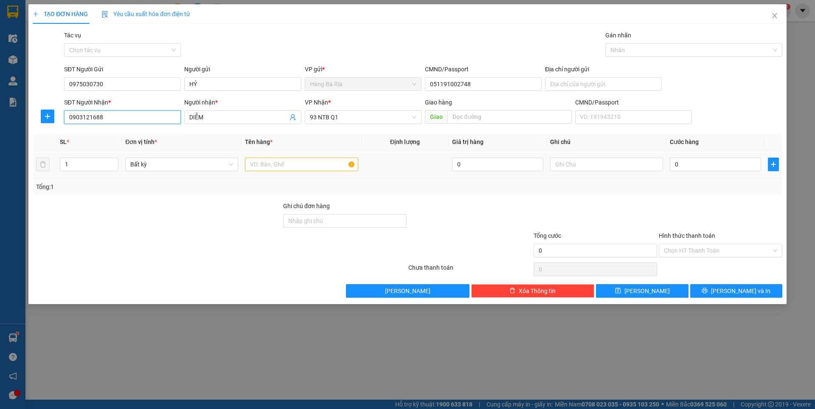
type input "0903121688"
click at [263, 166] on input "text" at bounding box center [301, 164] width 113 height 14
type input "THÙNG N SUỐI"
click at [713, 163] on input "0" at bounding box center [715, 164] width 91 height 14
type input "3"
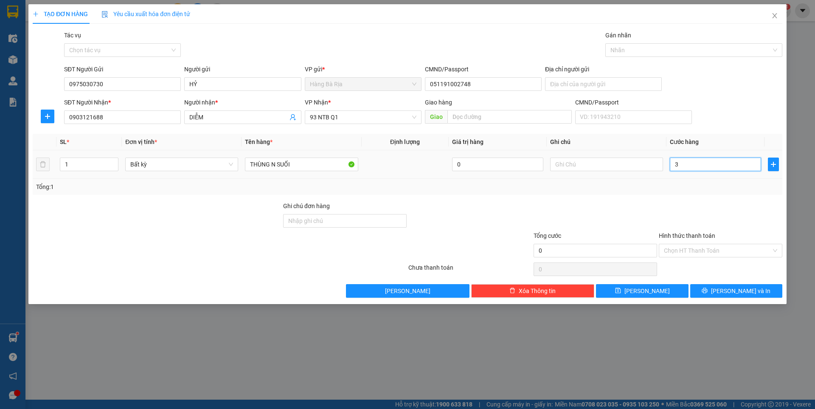
type input "3"
type input "30"
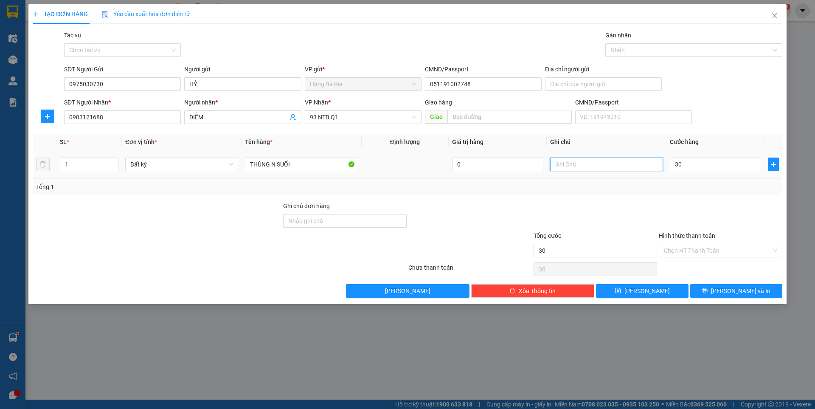
click at [632, 164] on input "text" at bounding box center [606, 164] width 113 height 14
type input "30.000"
type input "TRÁI CÂY"
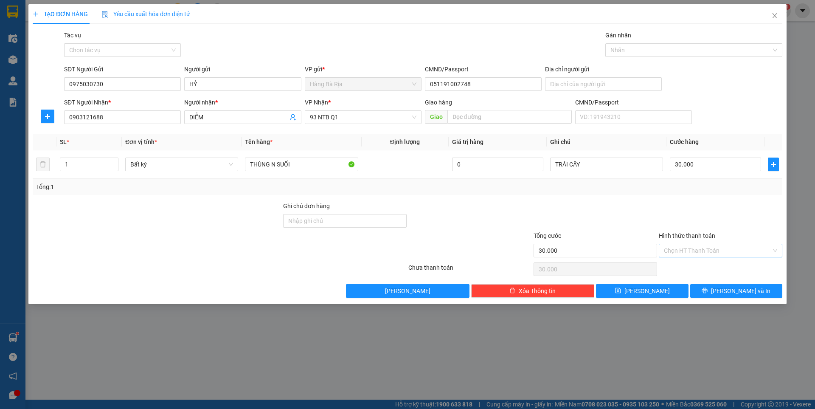
click at [741, 250] on input "Hình thức thanh toán" at bounding box center [717, 250] width 107 height 13
click at [687, 265] on div "Tại văn phòng" at bounding box center [720, 267] width 113 height 9
type input "0"
click at [708, 287] on icon "printer" at bounding box center [705, 290] width 6 height 6
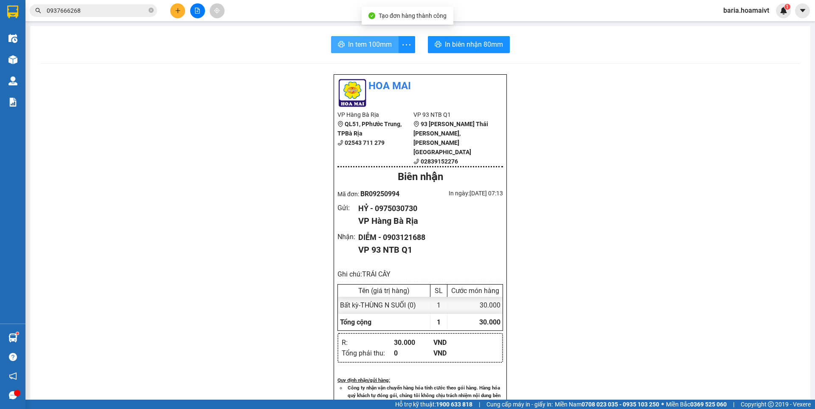
click at [366, 44] on span "In tem 100mm" at bounding box center [370, 44] width 44 height 11
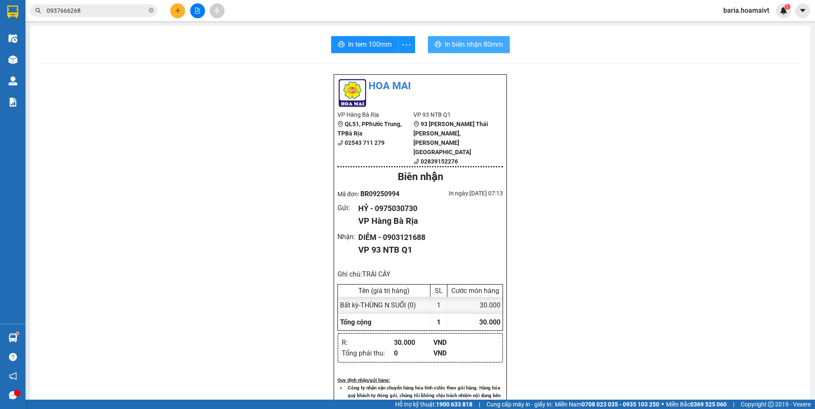
click at [478, 43] on span "In biên nhận 80mm" at bounding box center [474, 44] width 58 height 11
click at [177, 10] on icon "plus" at bounding box center [178, 11] width 6 height 6
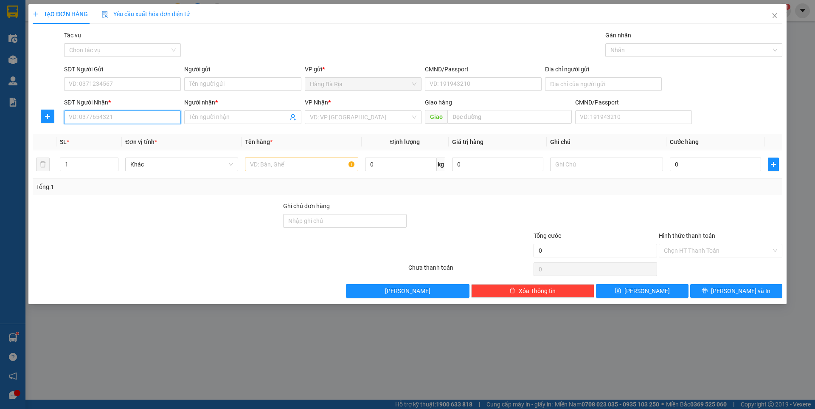
click at [106, 117] on input "SĐT Người Nhận *" at bounding box center [122, 117] width 117 height 14
type input "0907105559"
click at [114, 132] on div "0907105559 - [PERSON_NAME]" at bounding box center [122, 133] width 107 height 9
type input "DUYÊN"
type input "0907105559"
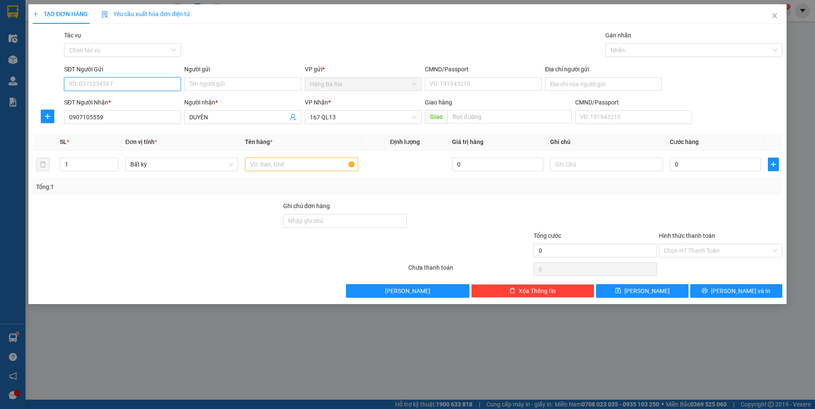
click at [148, 84] on input "SĐT Người Gửi" at bounding box center [122, 84] width 117 height 14
click at [108, 103] on div "0816449466 - tú" at bounding box center [122, 100] width 107 height 9
type input "0816449466"
type input "tú"
type input "077175006150"
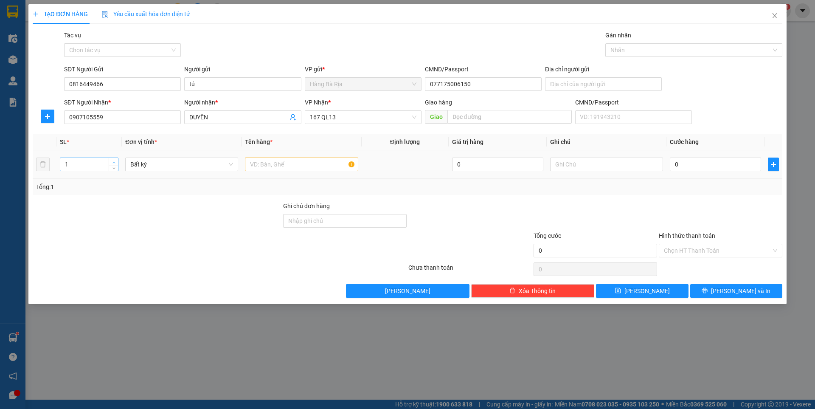
click at [115, 158] on span "Increase Value" at bounding box center [113, 162] width 9 height 8
type input "2"
click at [267, 168] on input "text" at bounding box center [301, 164] width 113 height 14
type input "XỐP + THÙNG"
click at [728, 169] on input "0" at bounding box center [715, 164] width 91 height 14
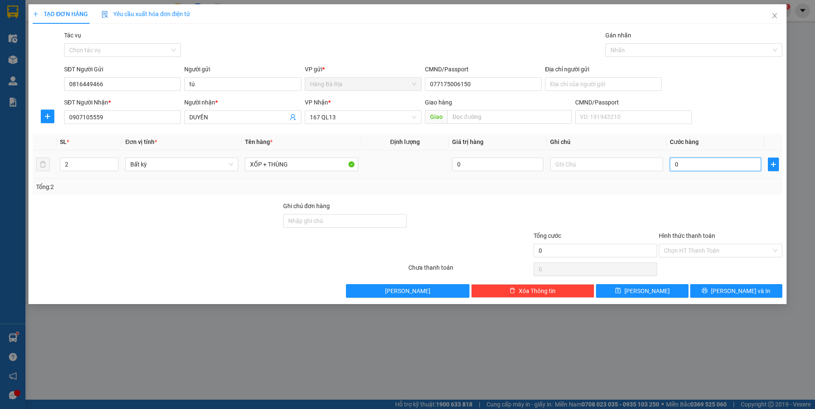
type input "7"
type input "70"
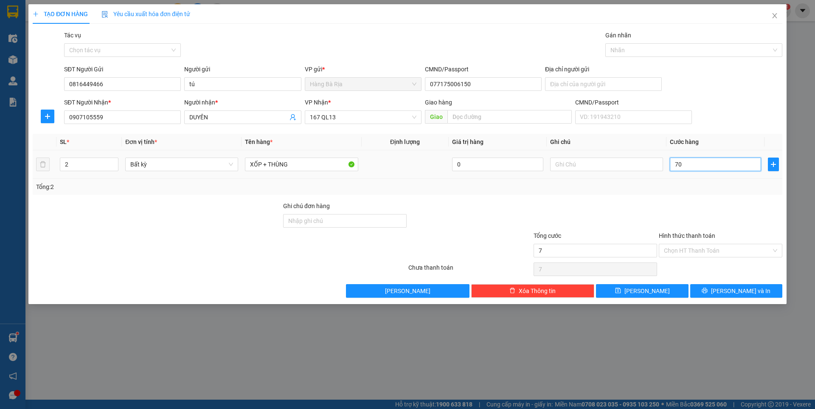
type input "70"
click at [721, 244] on input "Hình thức thanh toán" at bounding box center [717, 250] width 107 height 13
type input "70.000"
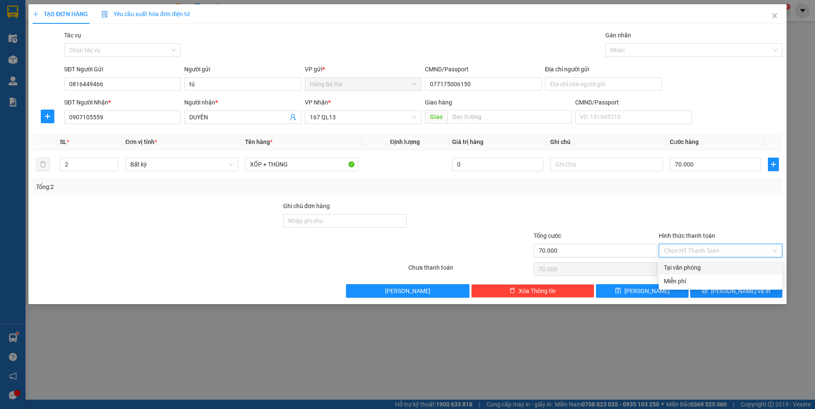
click at [685, 266] on div "Tại văn phòng" at bounding box center [720, 267] width 113 height 9
type input "0"
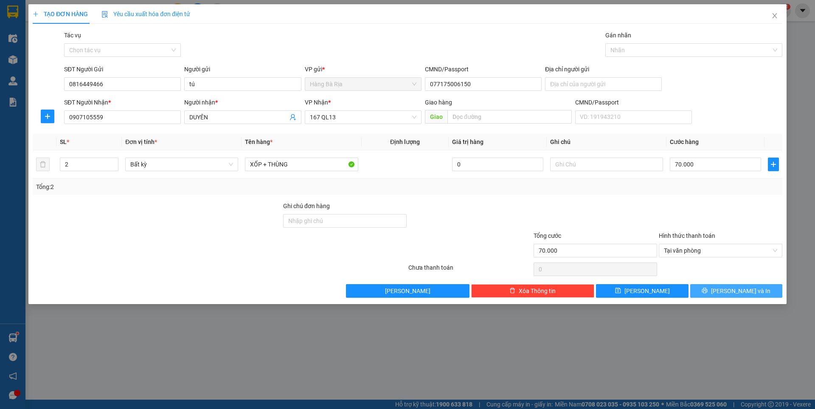
click at [746, 290] on span "[PERSON_NAME] và In" at bounding box center [740, 290] width 59 height 9
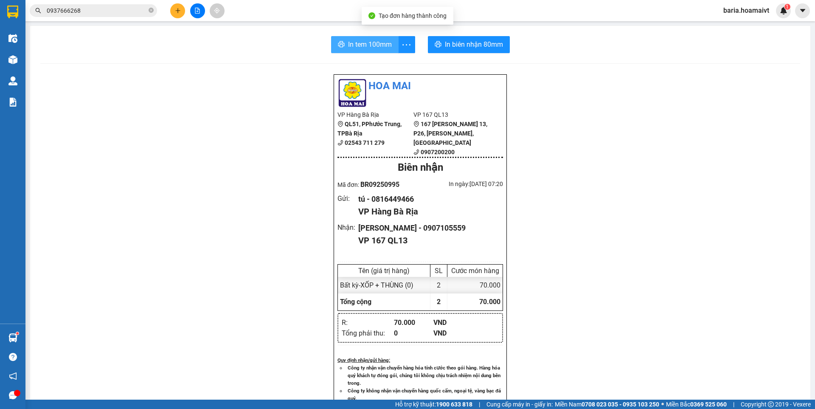
click at [368, 45] on span "In tem 100mm" at bounding box center [370, 44] width 44 height 11
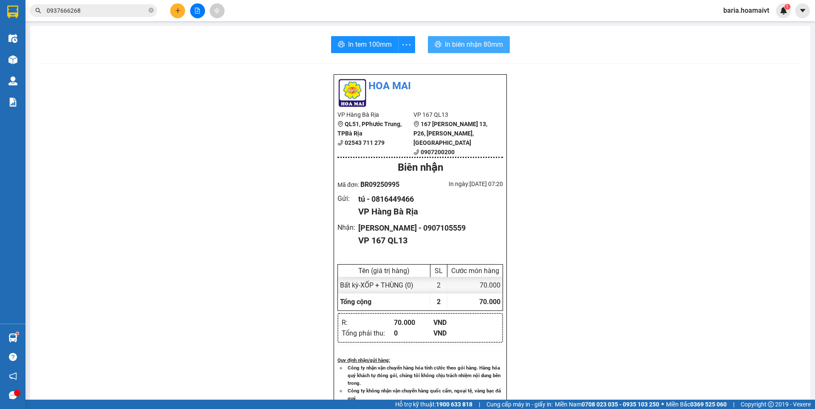
click at [476, 42] on span "In biên nhận 80mm" at bounding box center [474, 44] width 58 height 11
click at [108, 11] on input "0937666268" at bounding box center [97, 10] width 100 height 9
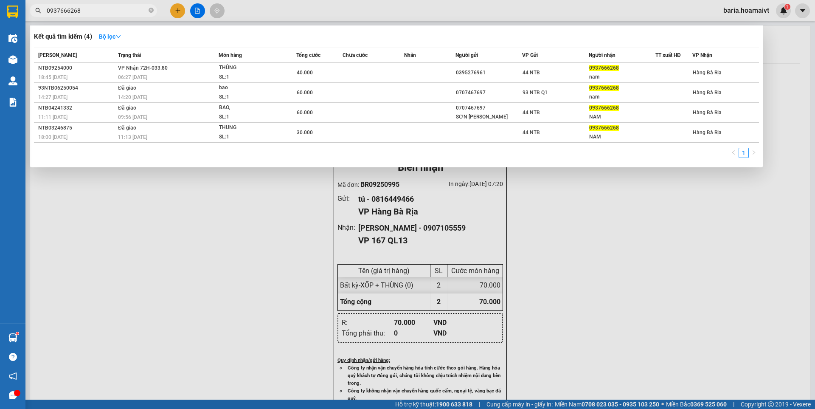
click at [108, 11] on input "0937666268" at bounding box center [97, 10] width 100 height 9
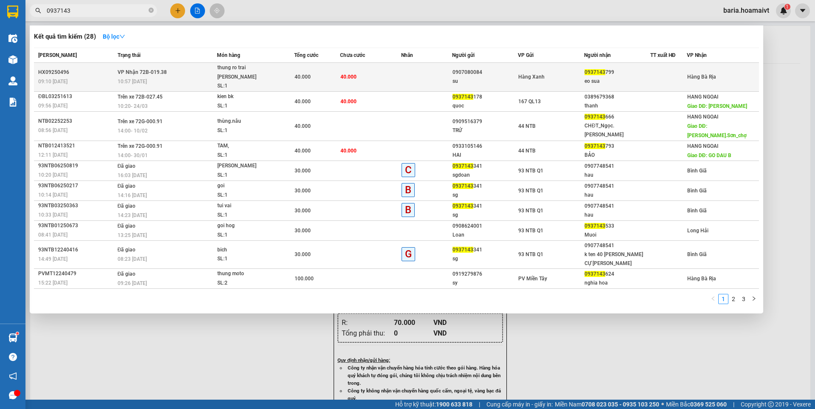
type input "0937143"
click at [605, 77] on div "eo sua" at bounding box center [616, 81] width 65 height 9
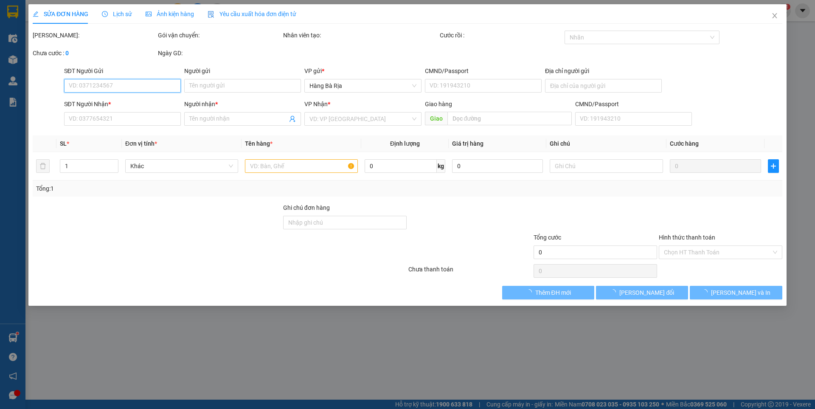
type input "0907080084"
type input "su"
type input "079074000357"
type input "0937143799"
type input "eo sua"
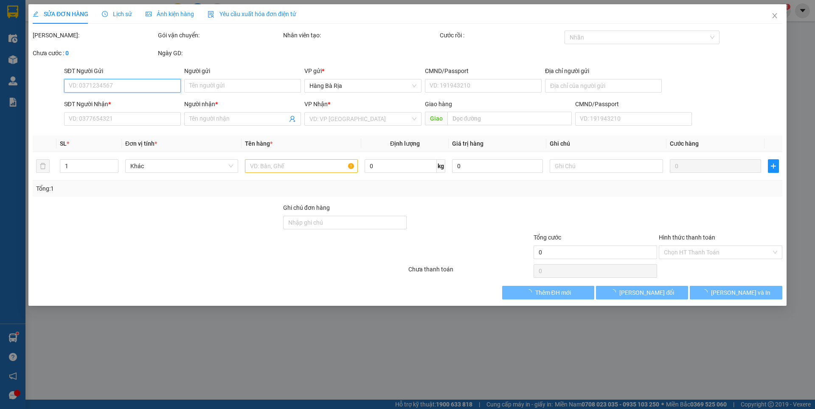
type input "40.000"
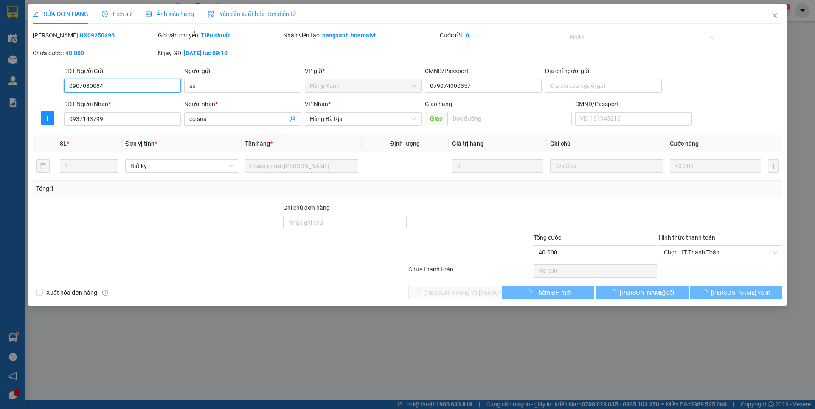
click at [691, 250] on span "Chọn HT Thanh Toán" at bounding box center [720, 252] width 113 height 13
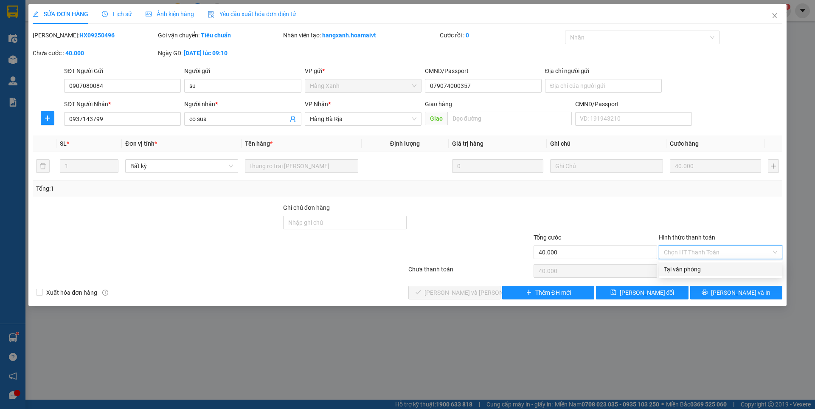
click at [682, 269] on div "Tại văn phòng" at bounding box center [720, 268] width 113 height 9
type input "0"
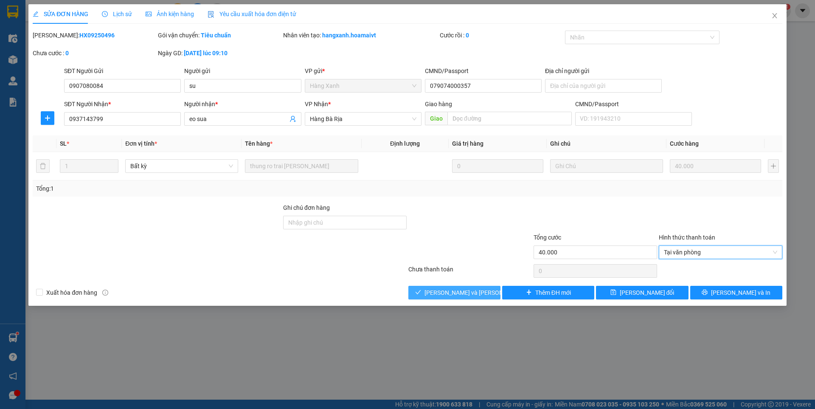
click at [456, 291] on span "[PERSON_NAME] và [PERSON_NAME] hàng" at bounding box center [481, 292] width 115 height 9
